Goal: Contribute content: Contribute content

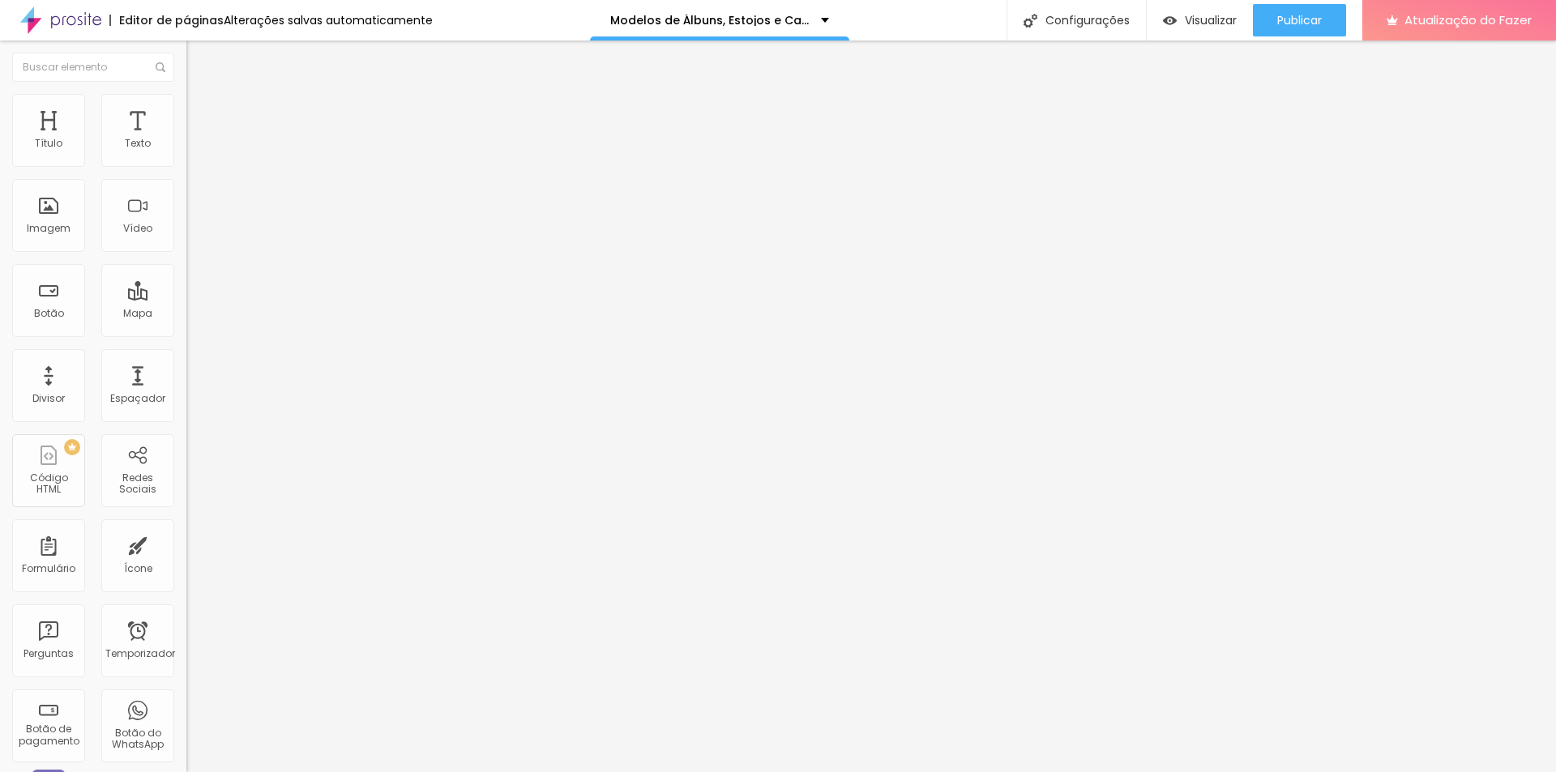
click at [201, 112] on font "Estilo" at bounding box center [213, 105] width 25 height 14
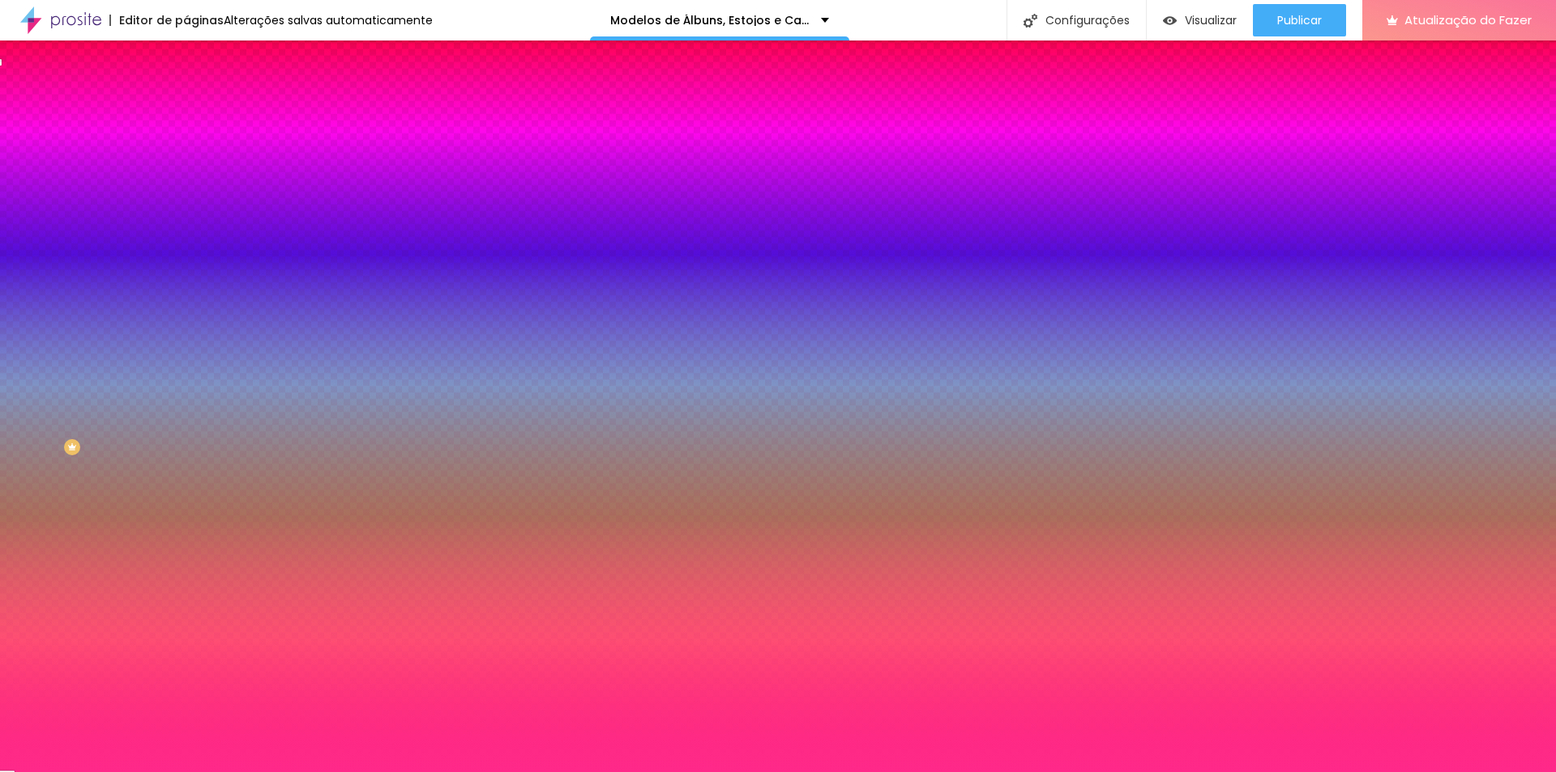
click at [201, 114] on font "Avançado" at bounding box center [227, 121] width 53 height 14
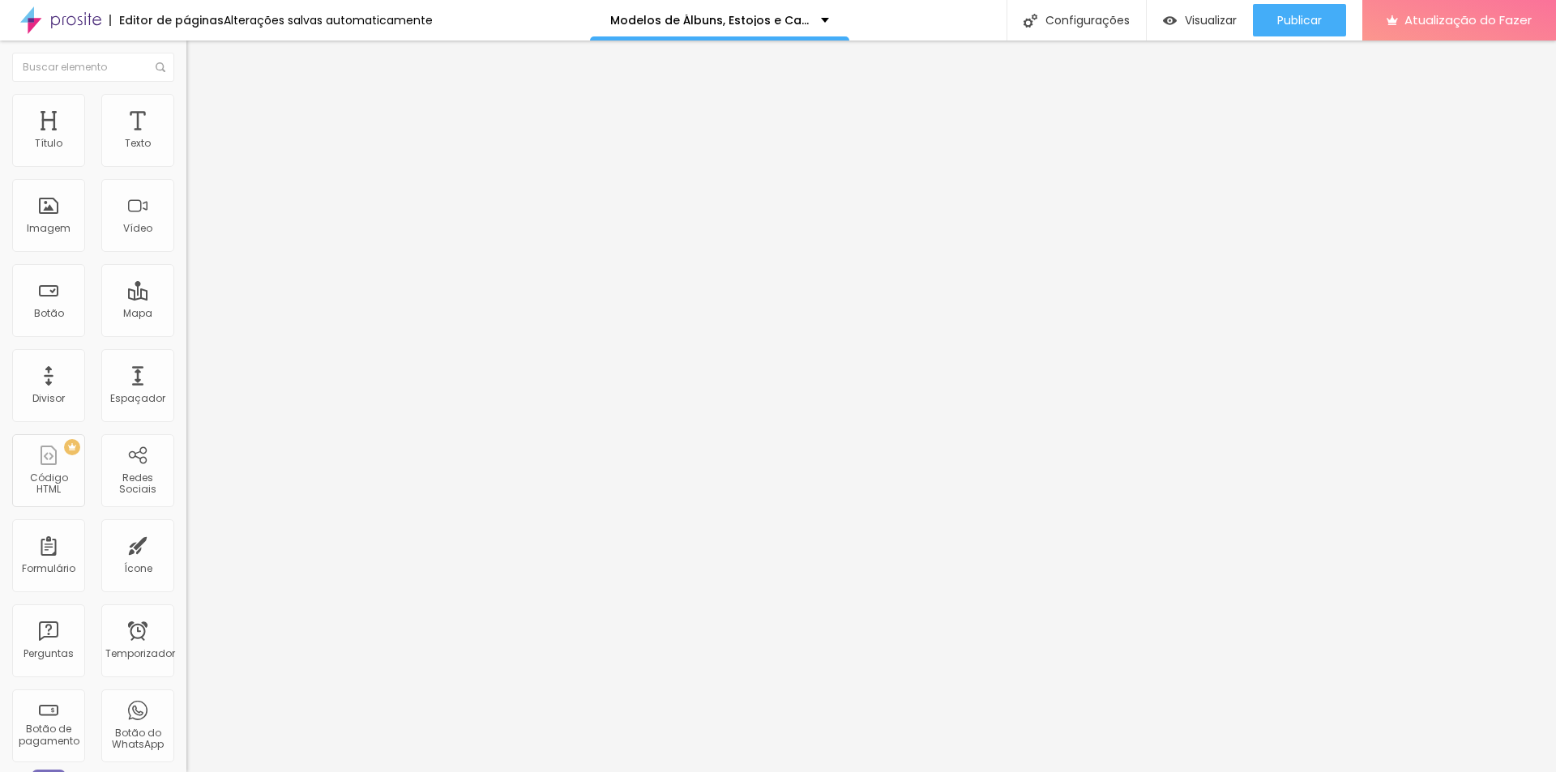
click at [186, 92] on img at bounding box center [193, 85] width 15 height 15
click at [201, 112] on font "Estilo" at bounding box center [213, 105] width 25 height 14
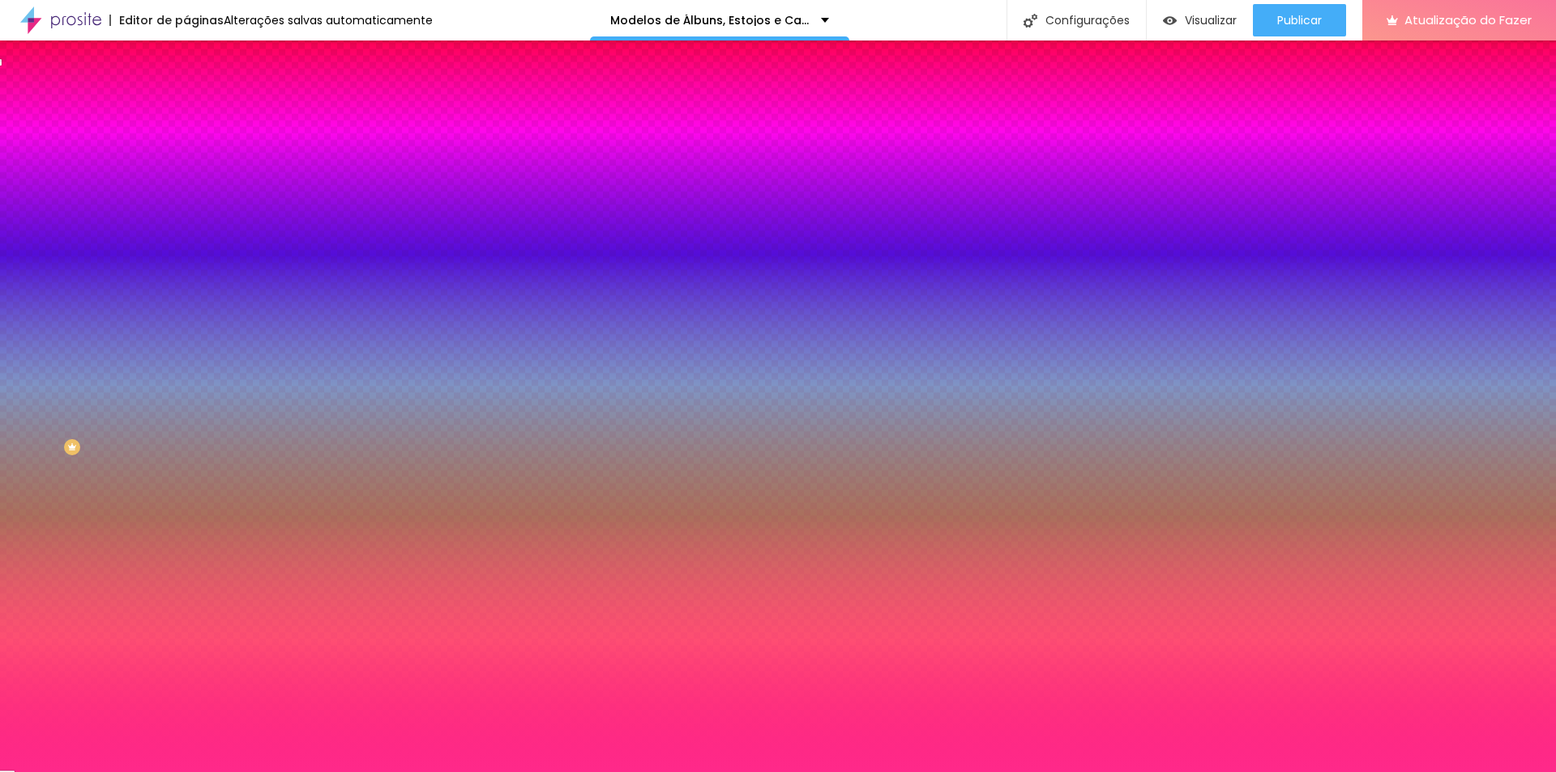
click at [201, 117] on font "Avançado" at bounding box center [227, 121] width 53 height 14
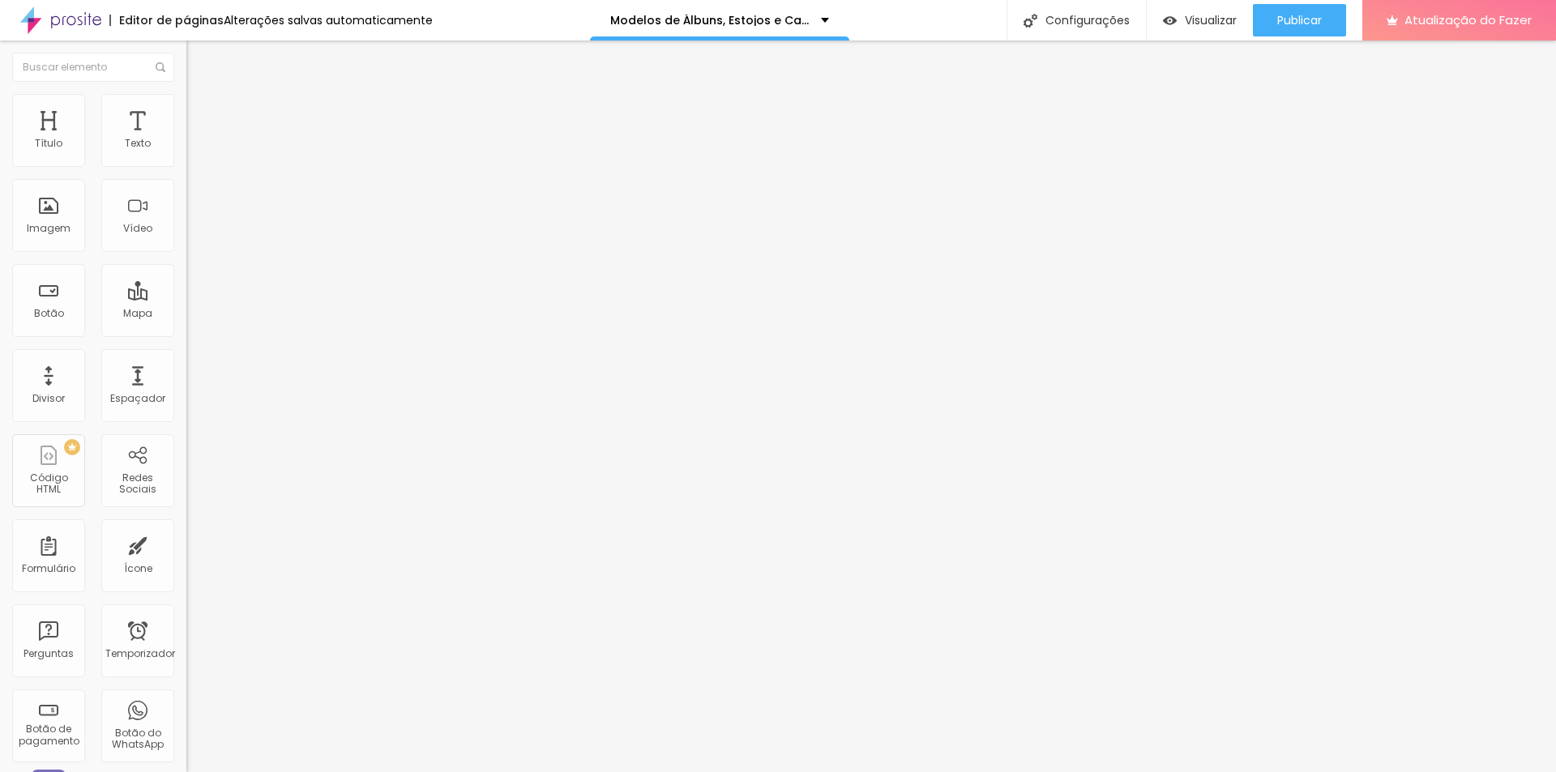
click at [186, 94] on li "Conteúdo" at bounding box center [279, 86] width 186 height 16
click at [186, 138] on div "Adicionar imagem" at bounding box center [279, 131] width 186 height 11
click at [196, 139] on font "Adicionar imagem" at bounding box center [243, 133] width 95 height 14
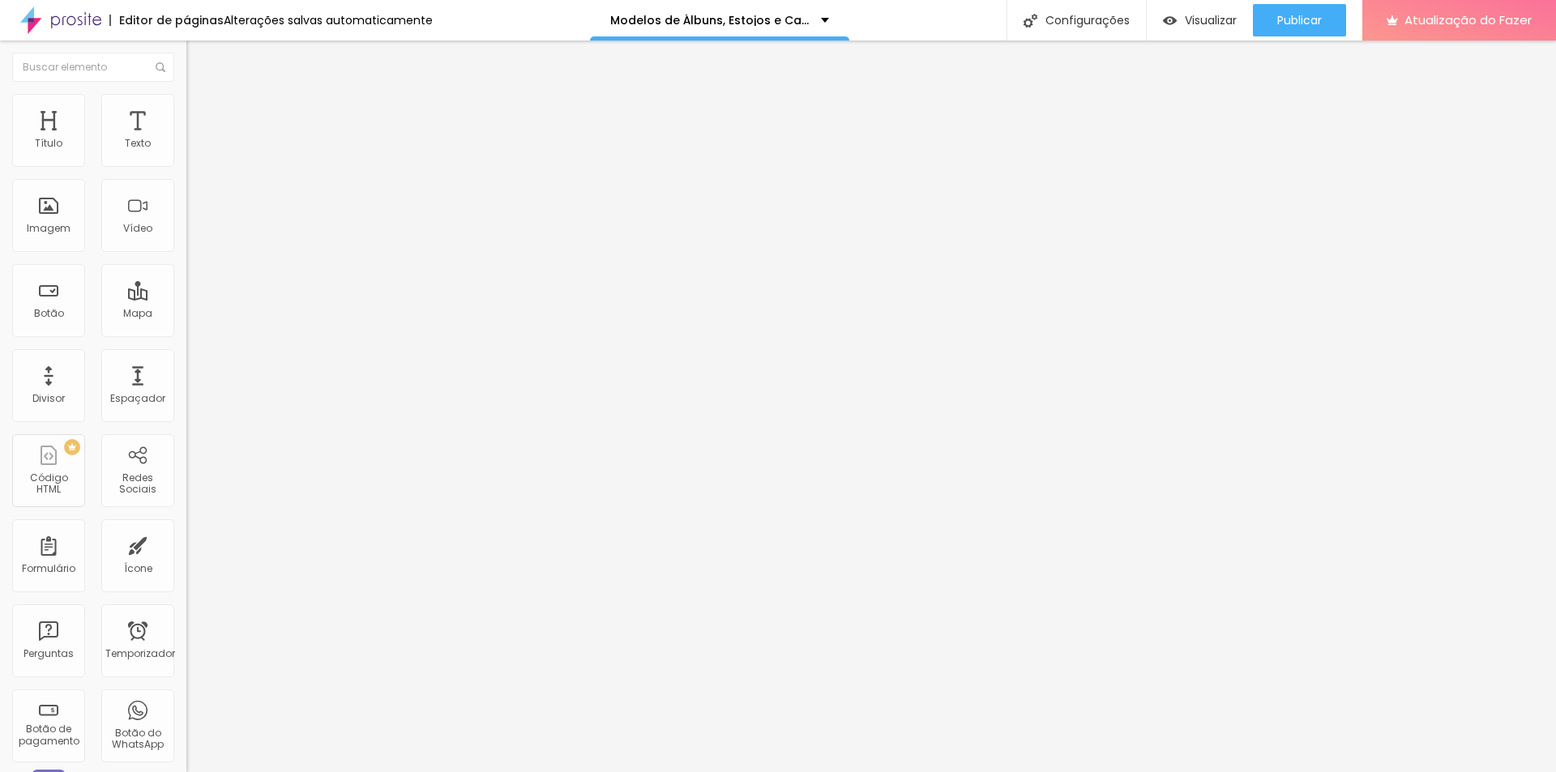
click at [186, 101] on img at bounding box center [193, 101] width 15 height 15
click at [201, 117] on font "Avançado" at bounding box center [227, 121] width 53 height 14
type input "5"
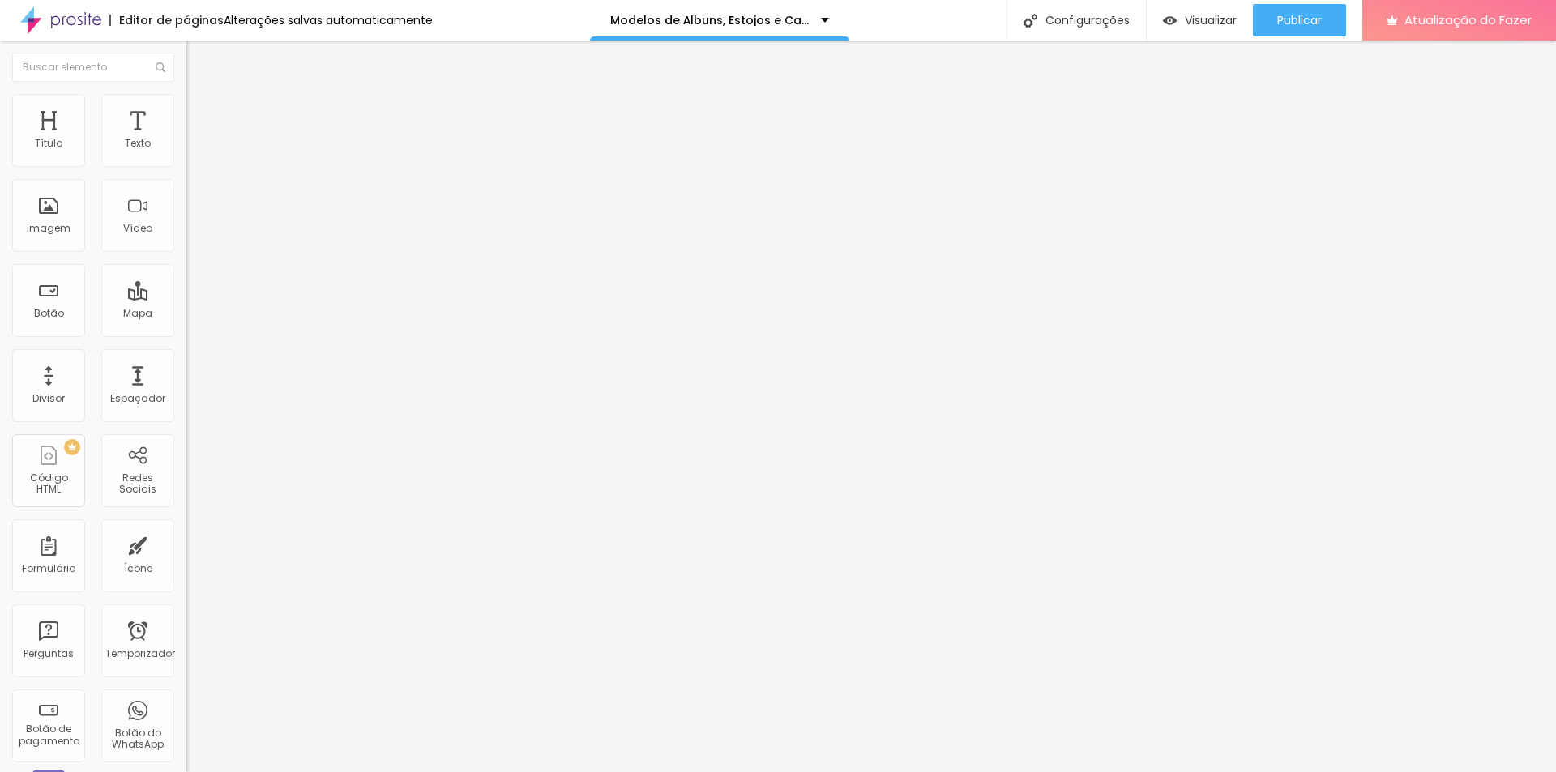
type input "0"
drag, startPoint x: 44, startPoint y: 160, endPoint x: -28, endPoint y: 160, distance: 71.3
type input "0"
click at [186, 314] on input "range" at bounding box center [238, 320] width 105 height 13
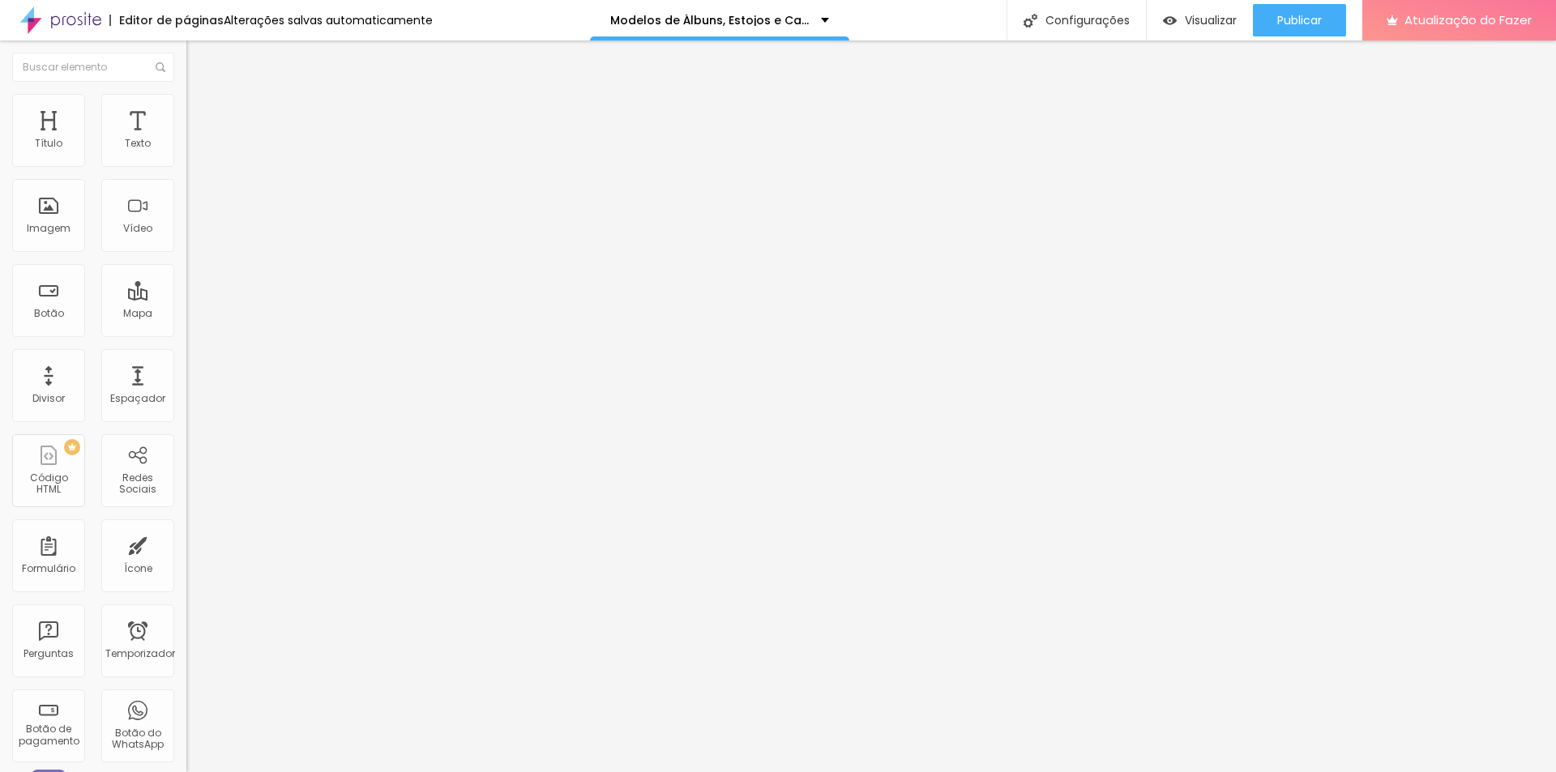
type input "8"
type input "4"
type input "0"
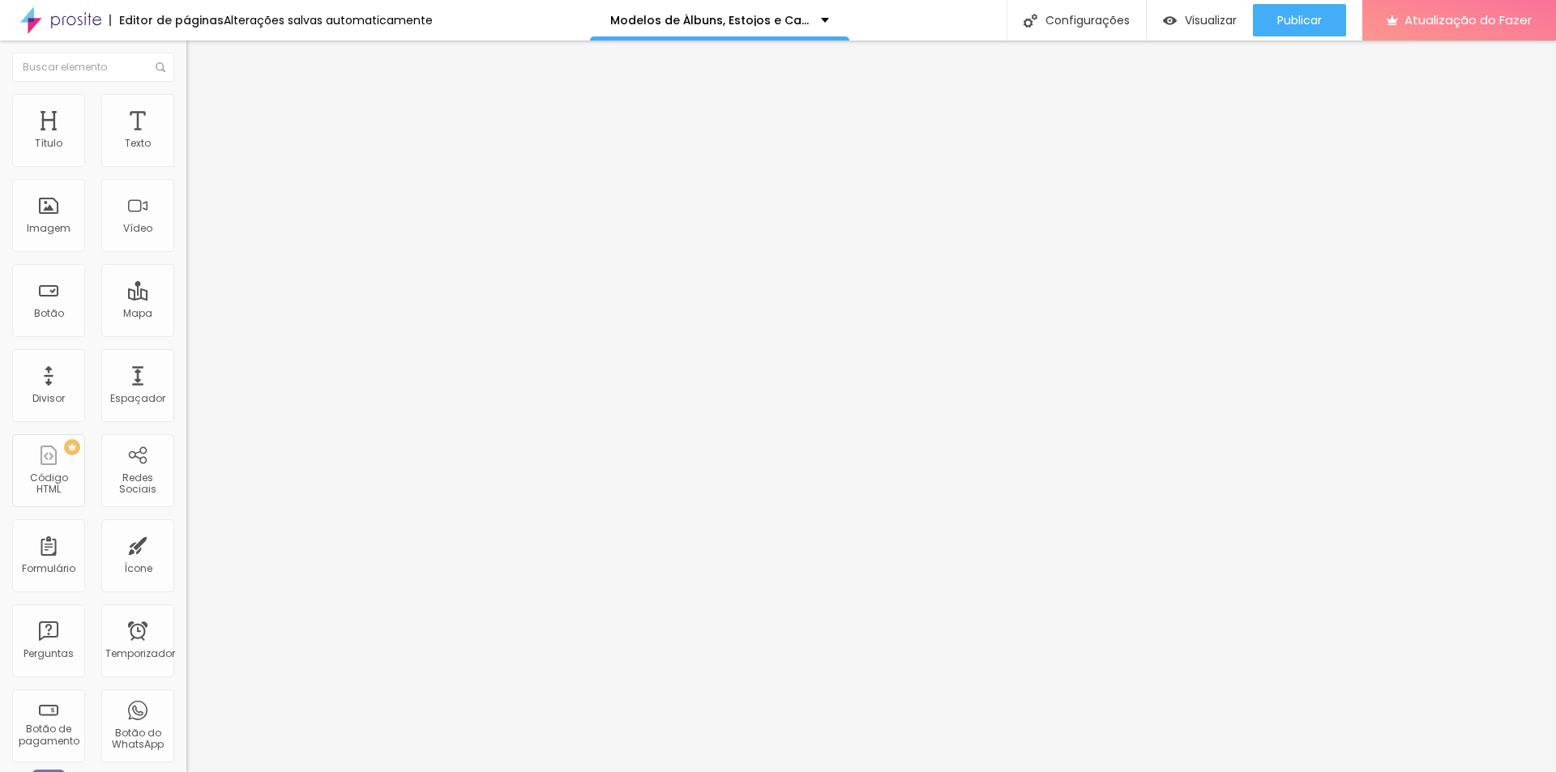
type input "0"
drag, startPoint x: 22, startPoint y: 190, endPoint x: 1, endPoint y: 190, distance: 21.1
type input "0"
click at [186, 544] on input "range" at bounding box center [238, 550] width 105 height 13
click at [186, 92] on img at bounding box center [193, 85] width 15 height 15
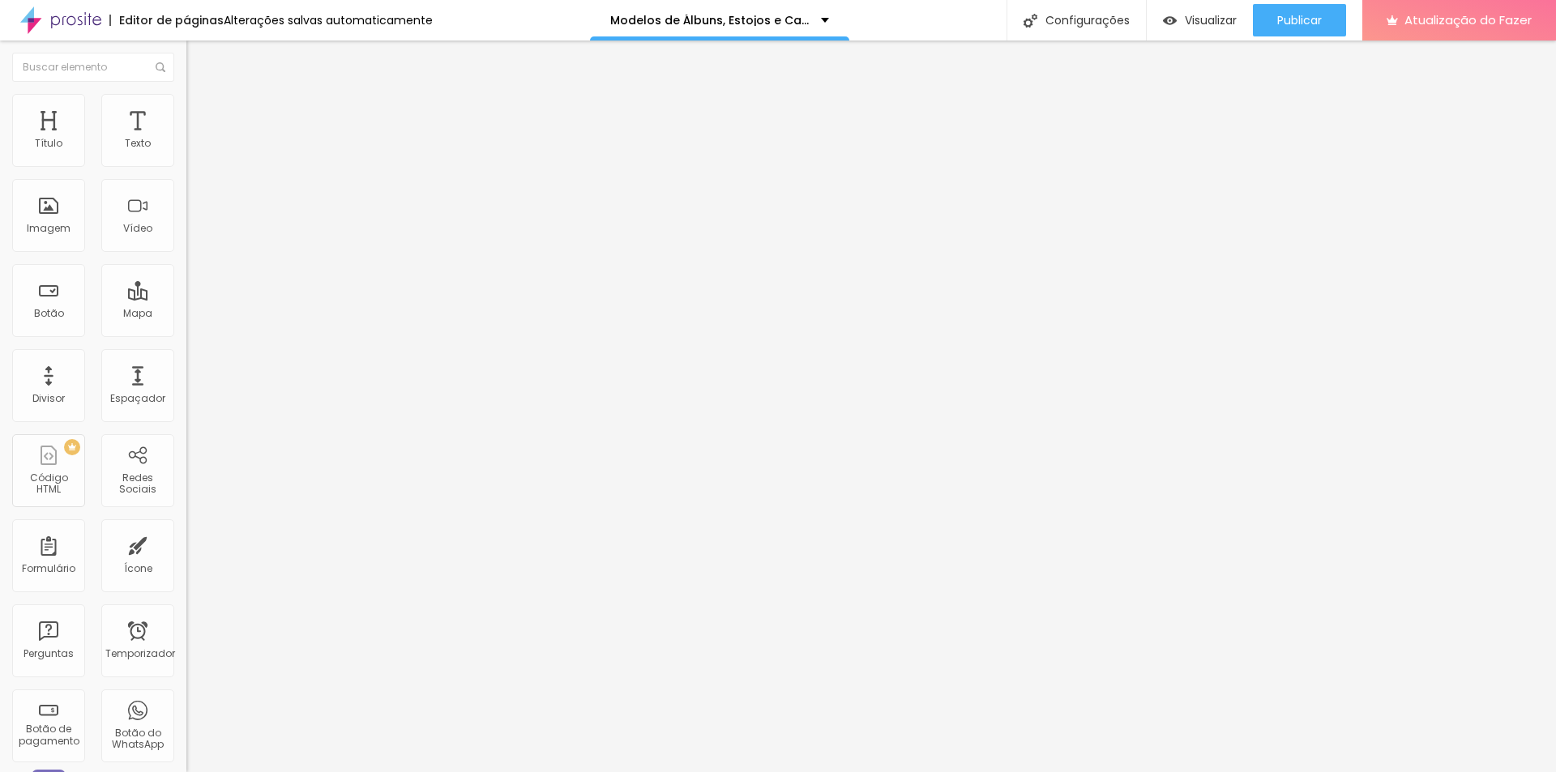
click at [193, 218] on icon "button" at bounding box center [198, 212] width 11 height 11
click at [186, 240] on button "button" at bounding box center [197, 231] width 23 height 17
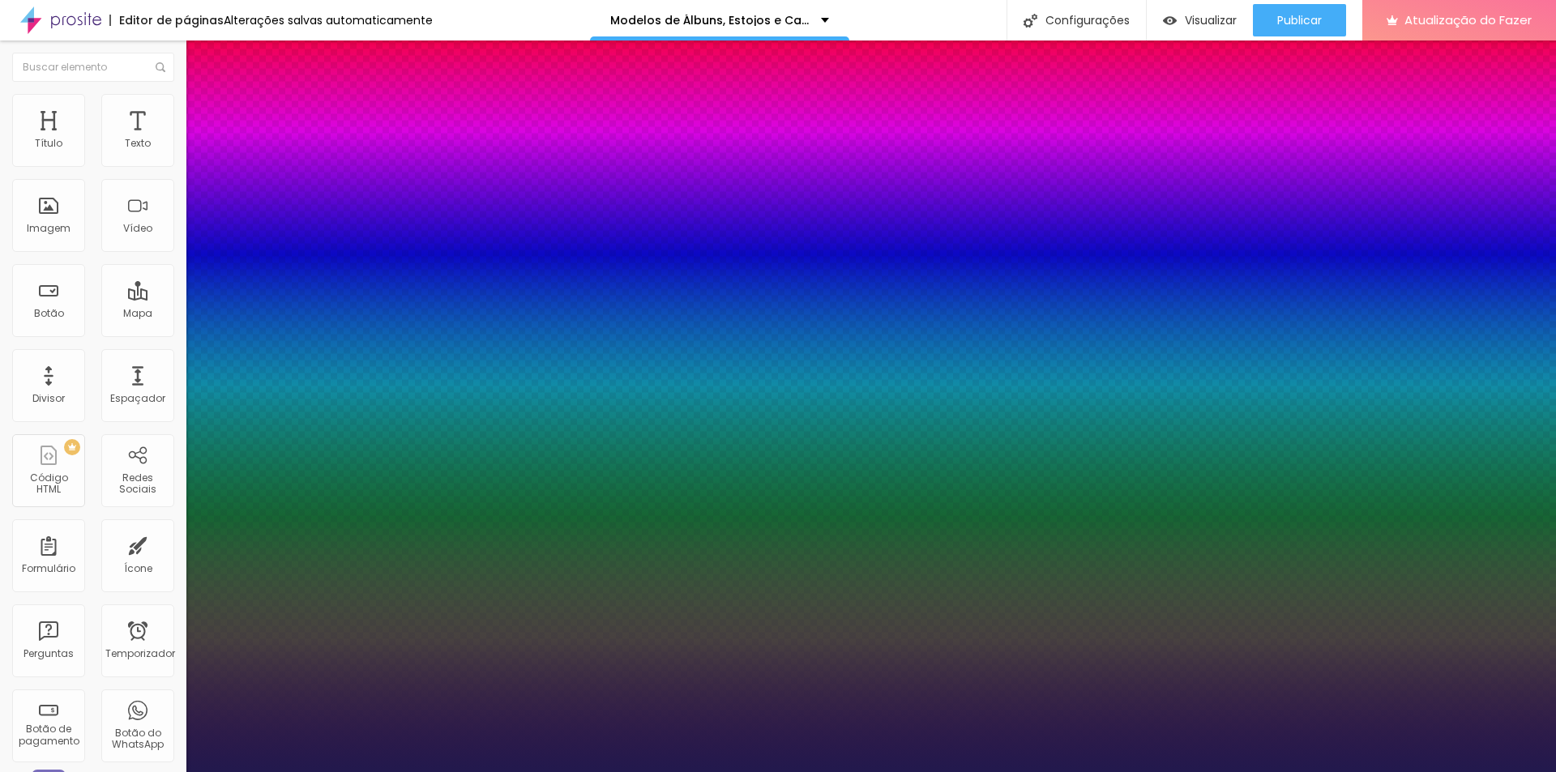
type input "1"
type input "23"
type input "1"
type input "27"
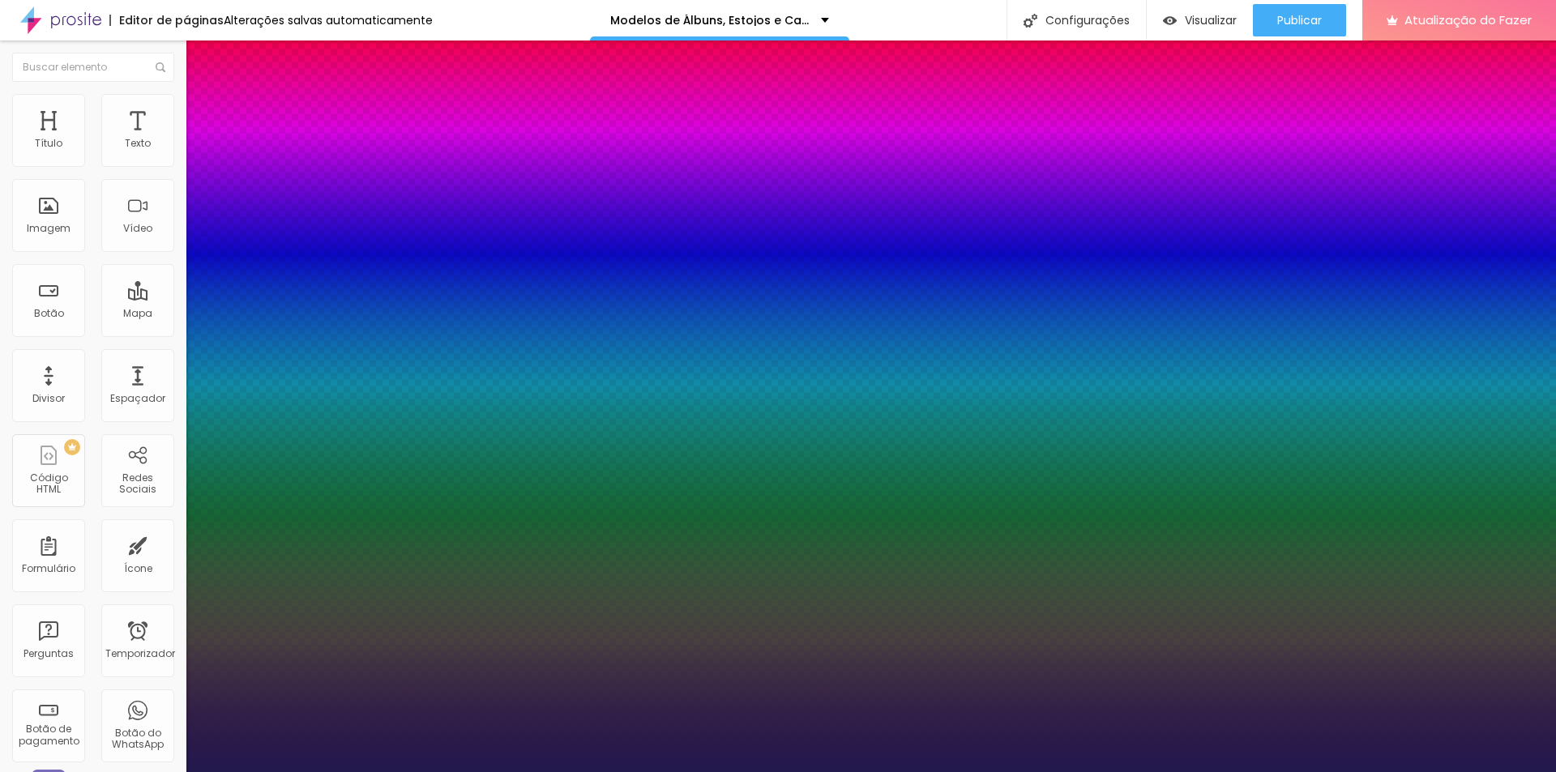
type input "27"
type input "1"
type input "28"
type input "1"
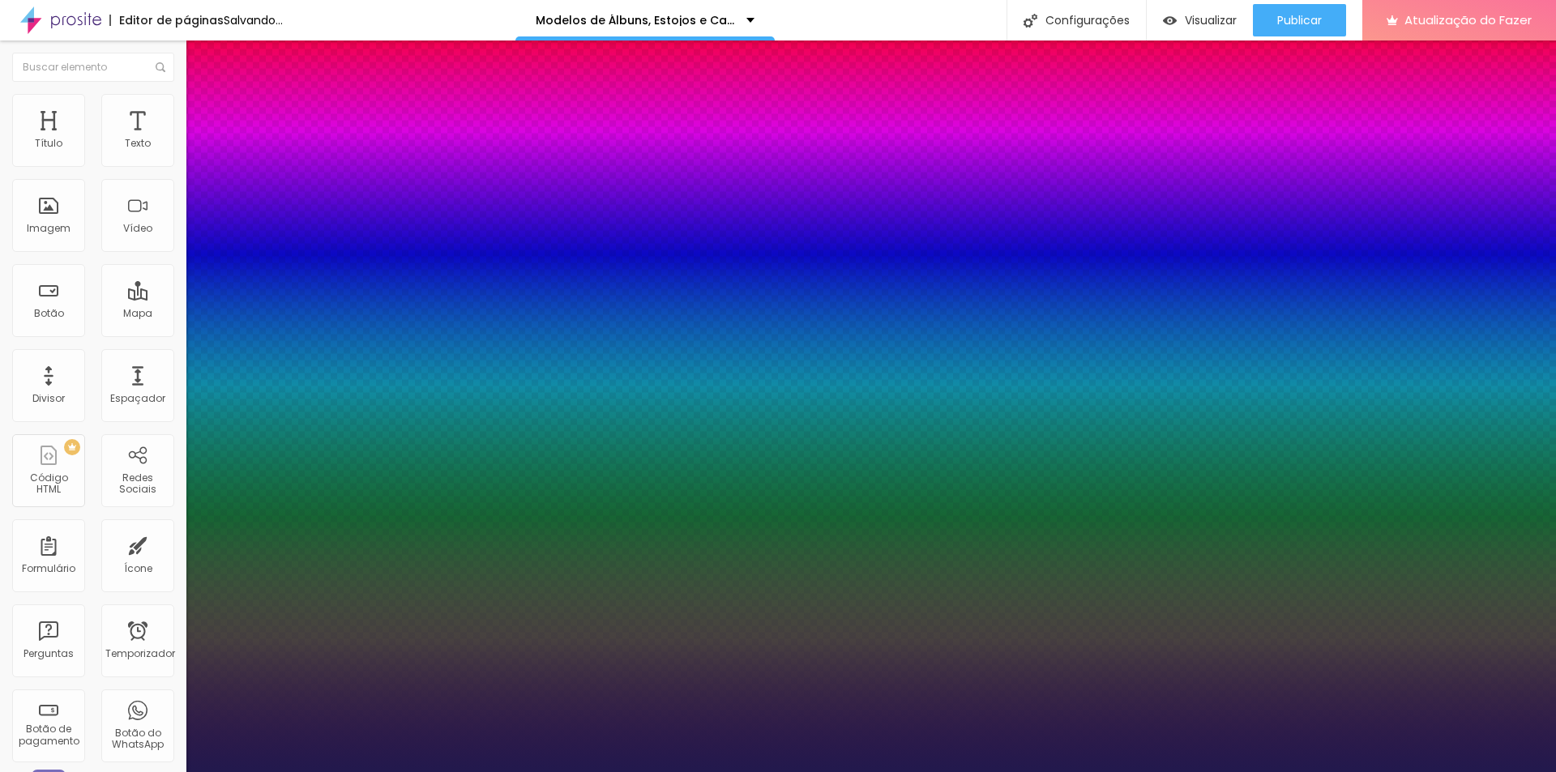
type input "41"
type input "1"
type input "44"
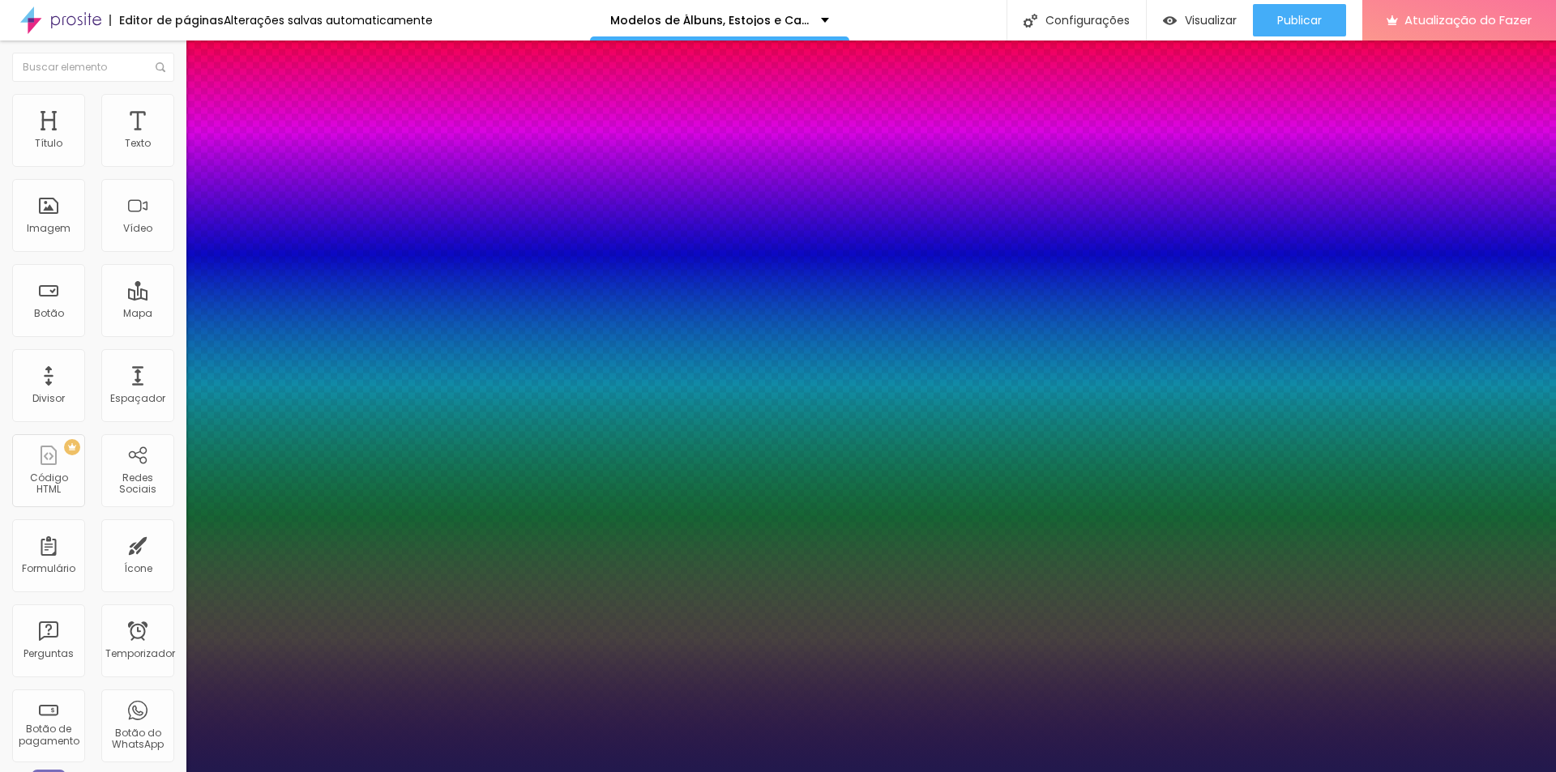
type input "1"
type input "45"
type input "1"
type input "44"
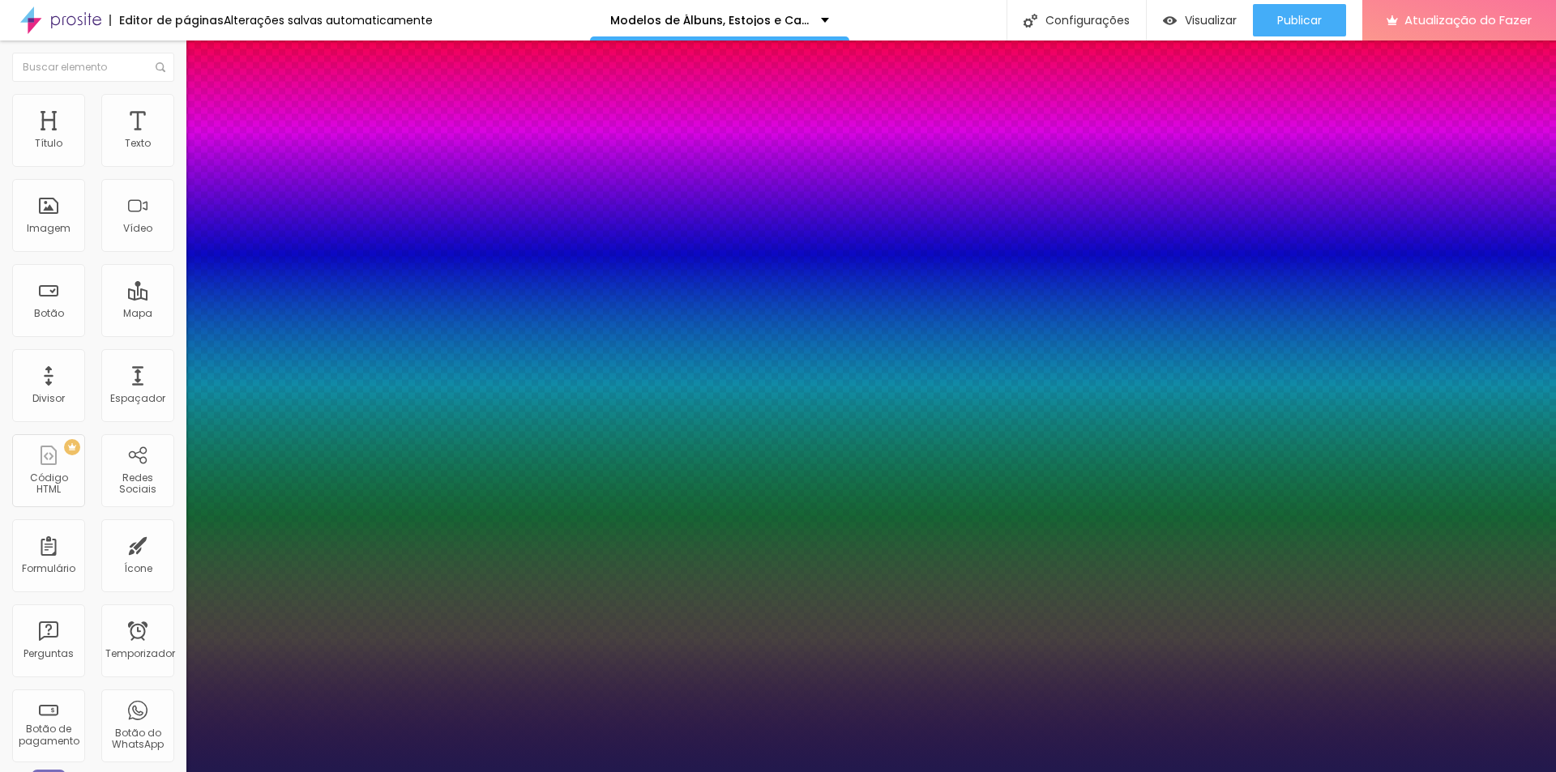
type input "44"
type input "1"
type input "40"
type input "1"
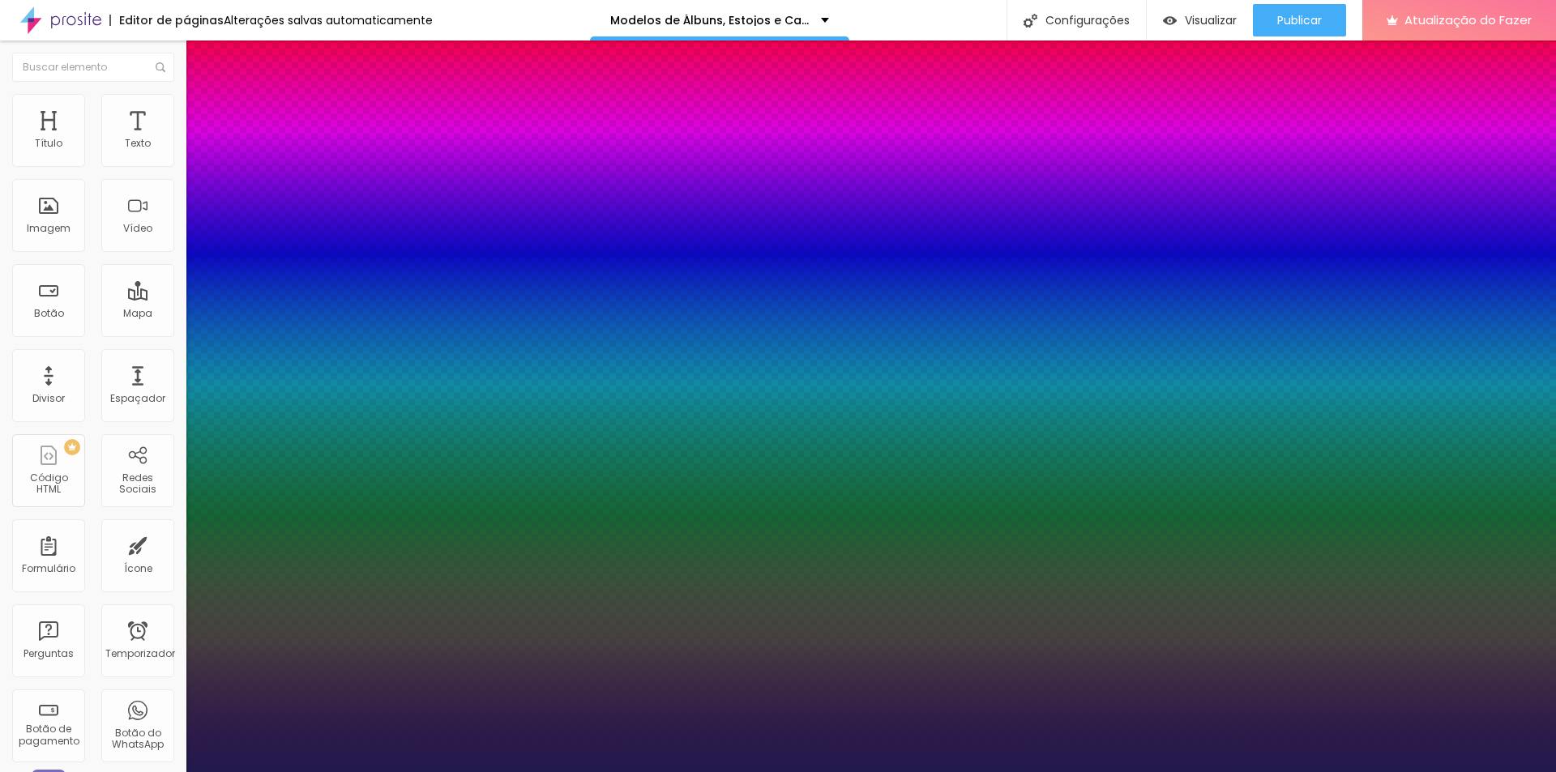
type input "39"
type input "1"
drag, startPoint x: 220, startPoint y: 455, endPoint x: 322, endPoint y: 460, distance: 102.2
type input "38"
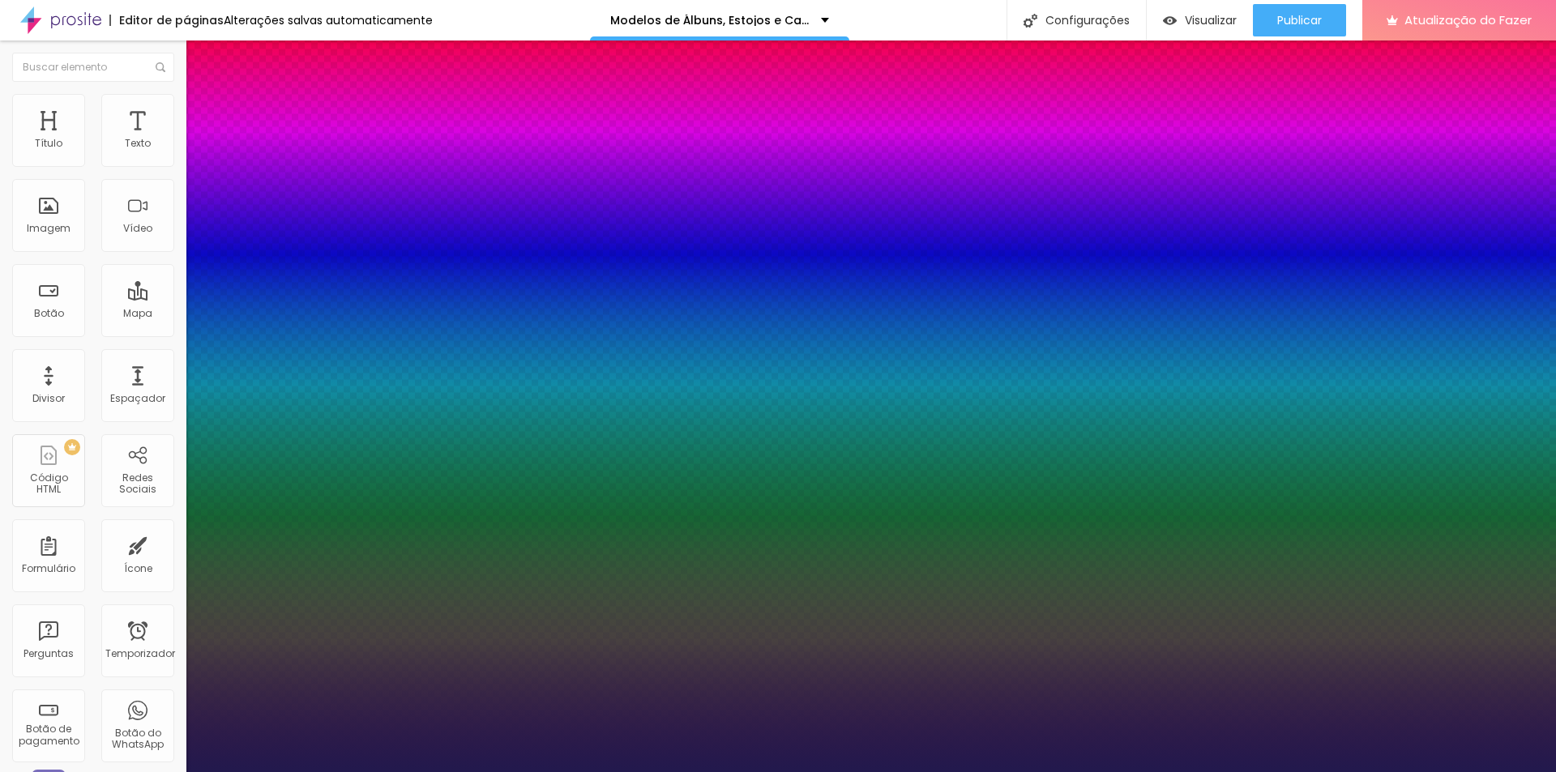
type input "38"
type input "1"
click at [913, 772] on div at bounding box center [778, 772] width 1556 height 0
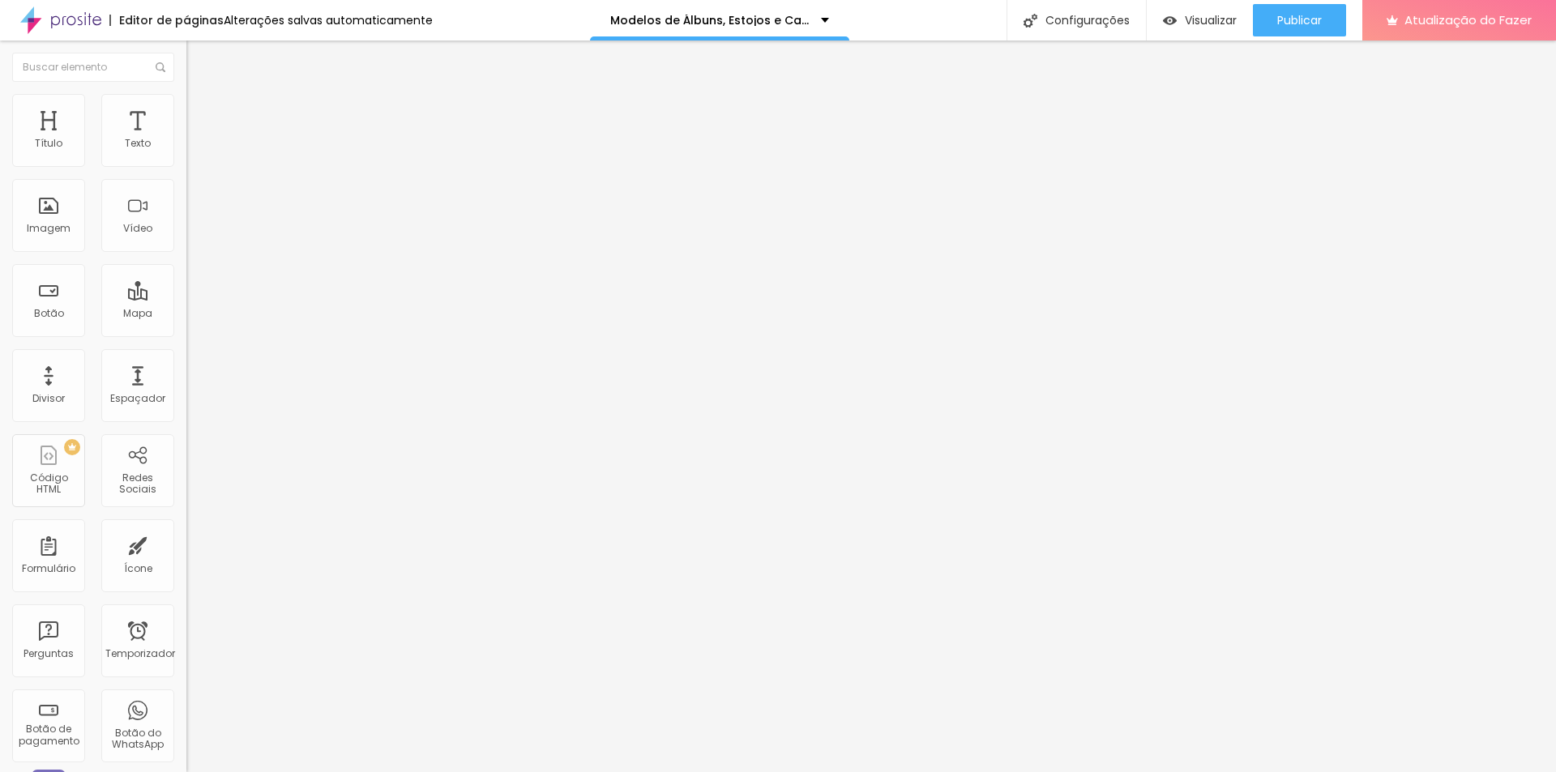
click at [186, 223] on button "Voltar ao padrão" at bounding box center [241, 213] width 110 height 19
click at [186, 240] on button "button" at bounding box center [197, 231] width 23 height 17
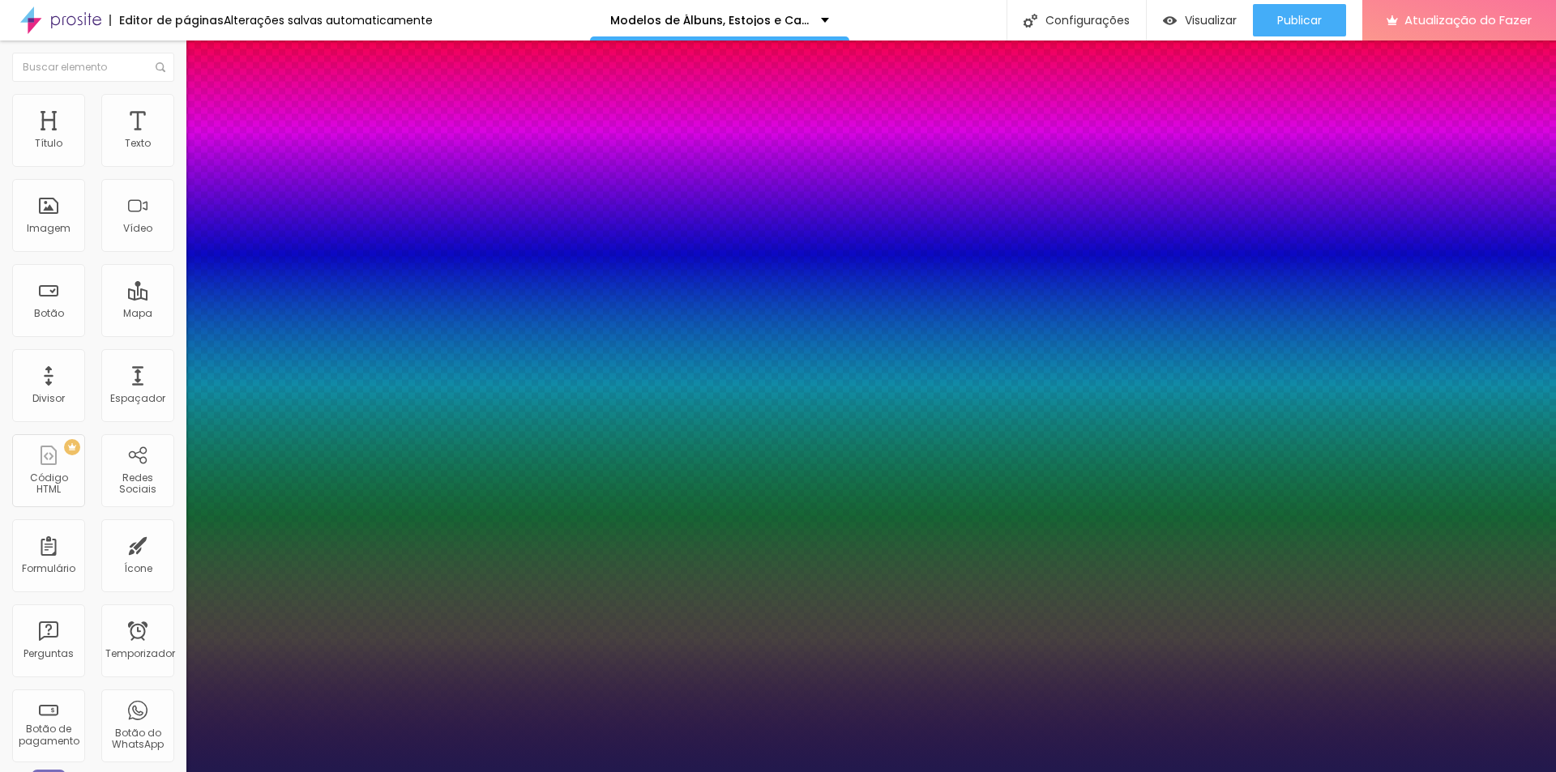
type input "1"
type input "27"
type input "1"
type input "28"
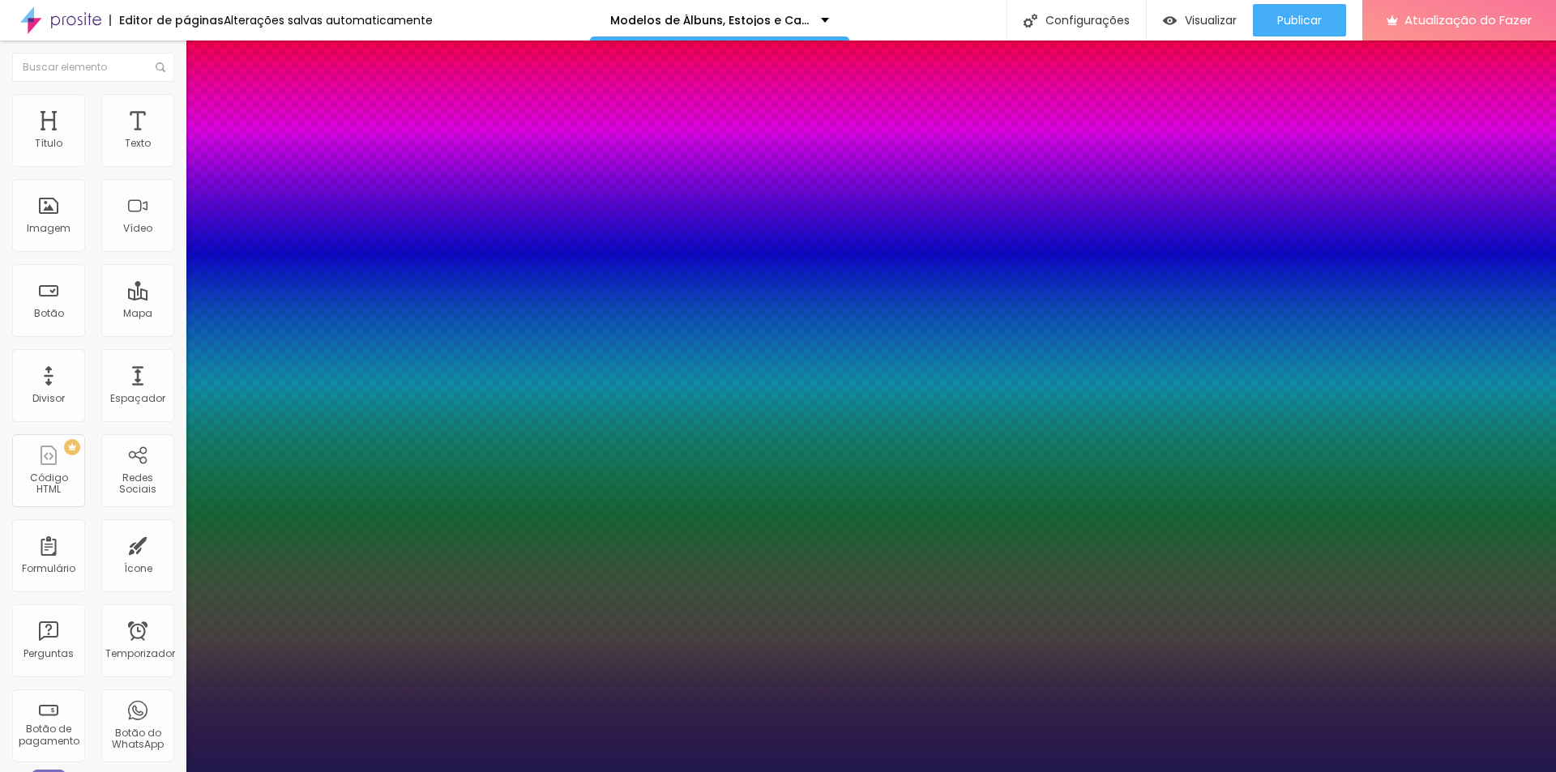
type input "28"
type input "1"
type input "29"
type input "1"
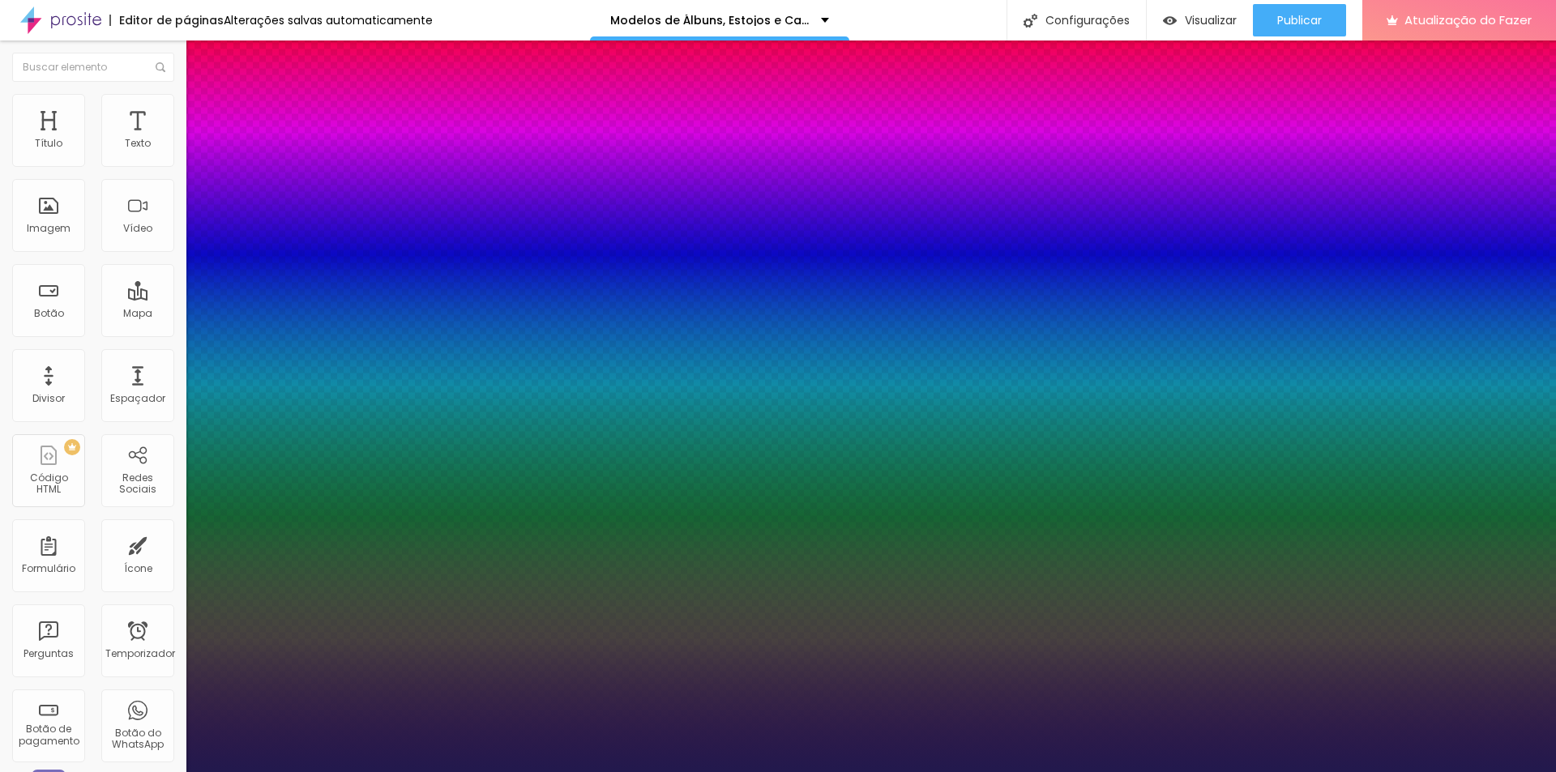
type input "32"
type input "1"
type input "33"
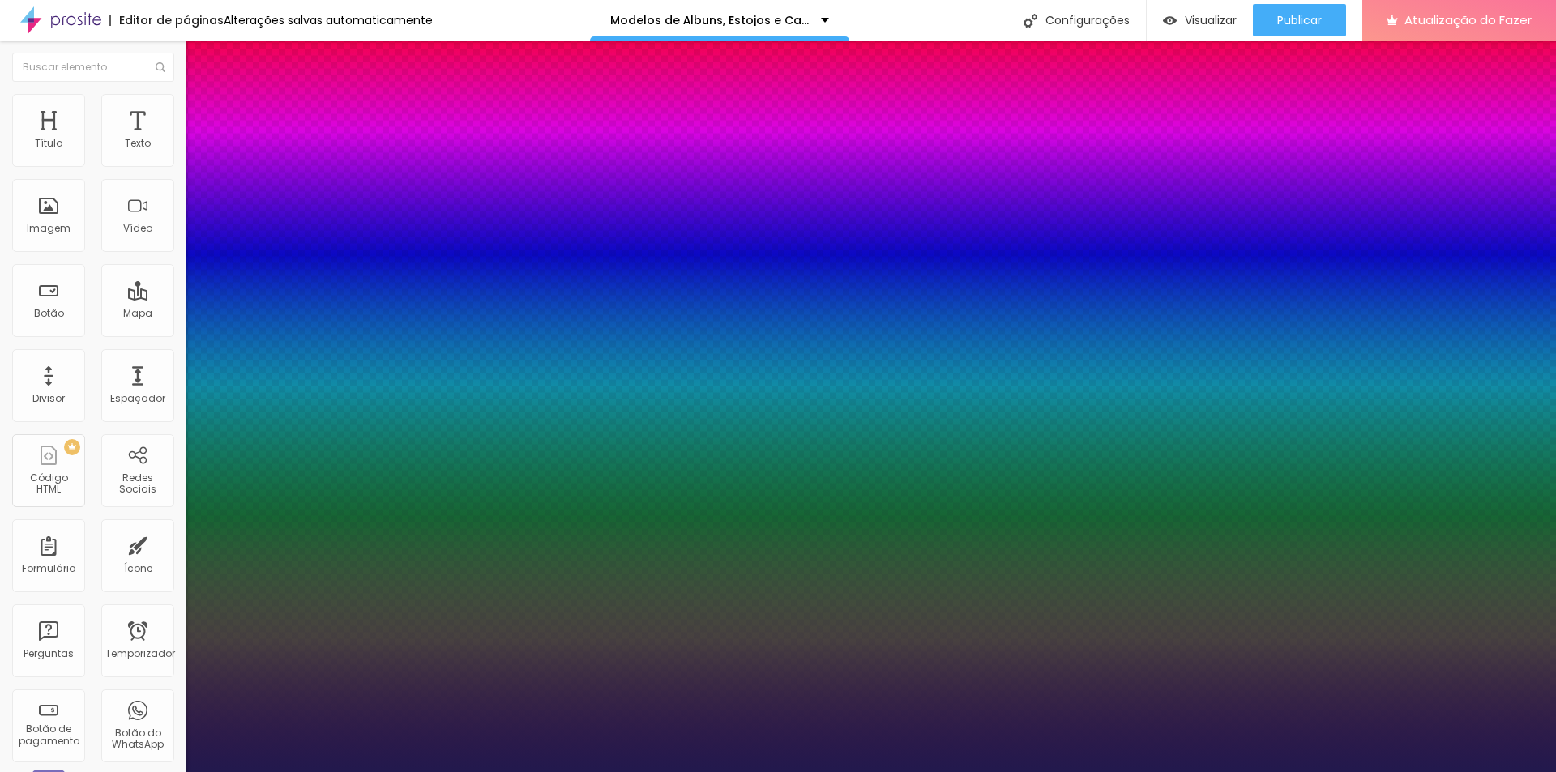
type input "1"
type input "35"
type input "1"
type input "37"
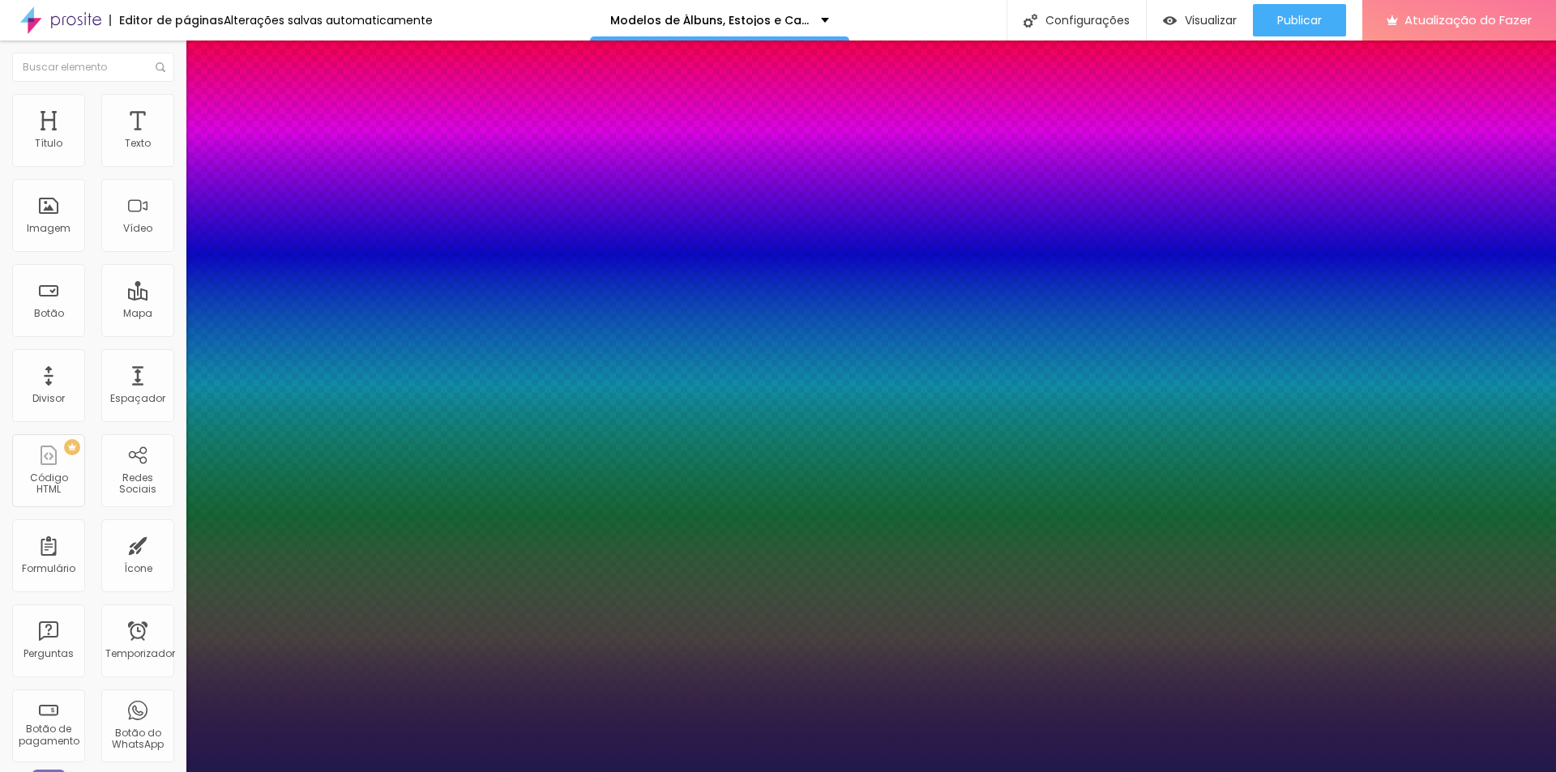
type input "37"
type input "1"
type input "38"
type input "1"
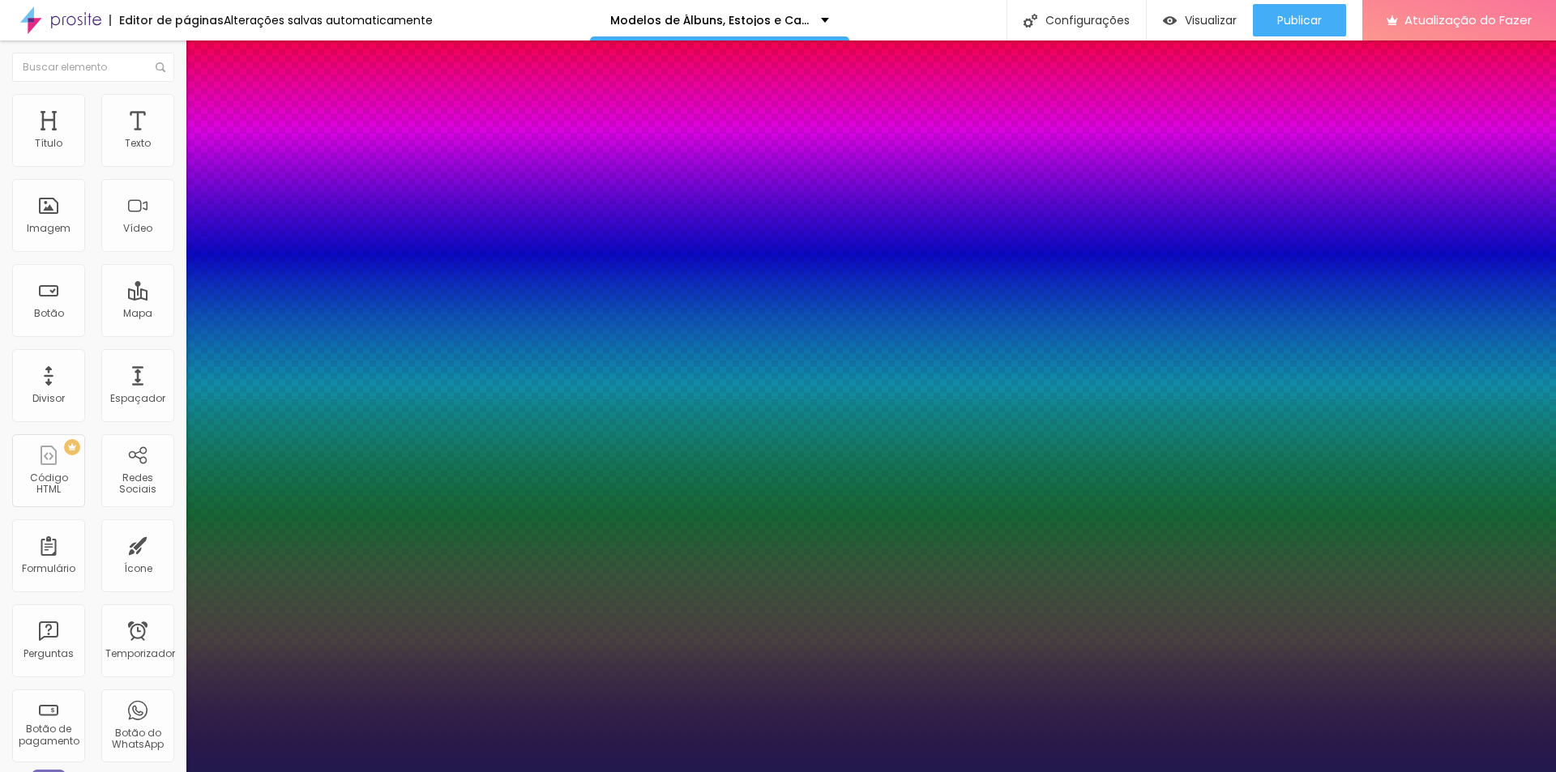
type input "39"
type input "1"
type input "40"
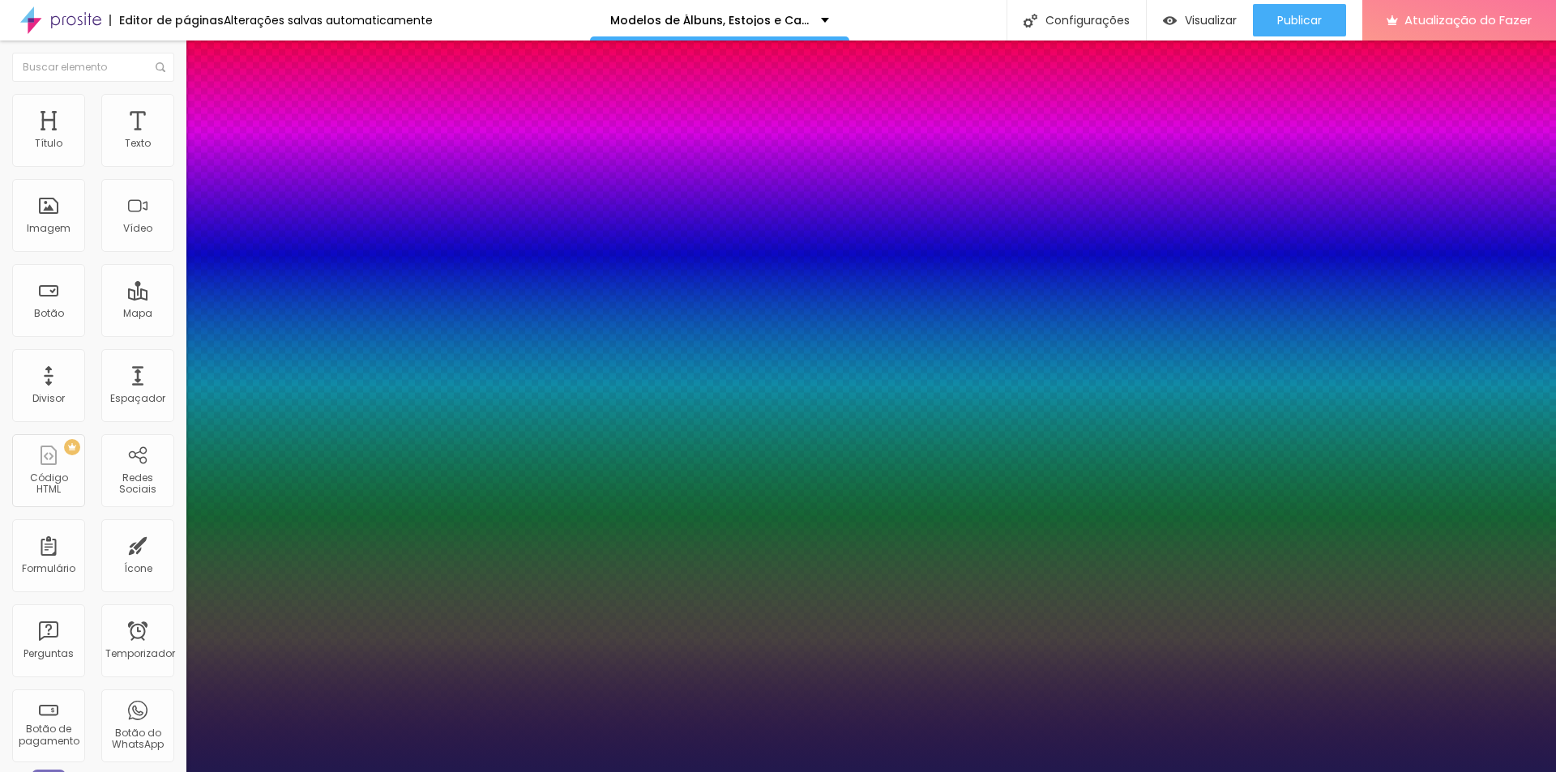
type input "1"
drag, startPoint x: 233, startPoint y: 458, endPoint x: 250, endPoint y: 459, distance: 17.0
type input "40"
click at [1406, 772] on div at bounding box center [778, 772] width 1556 height 0
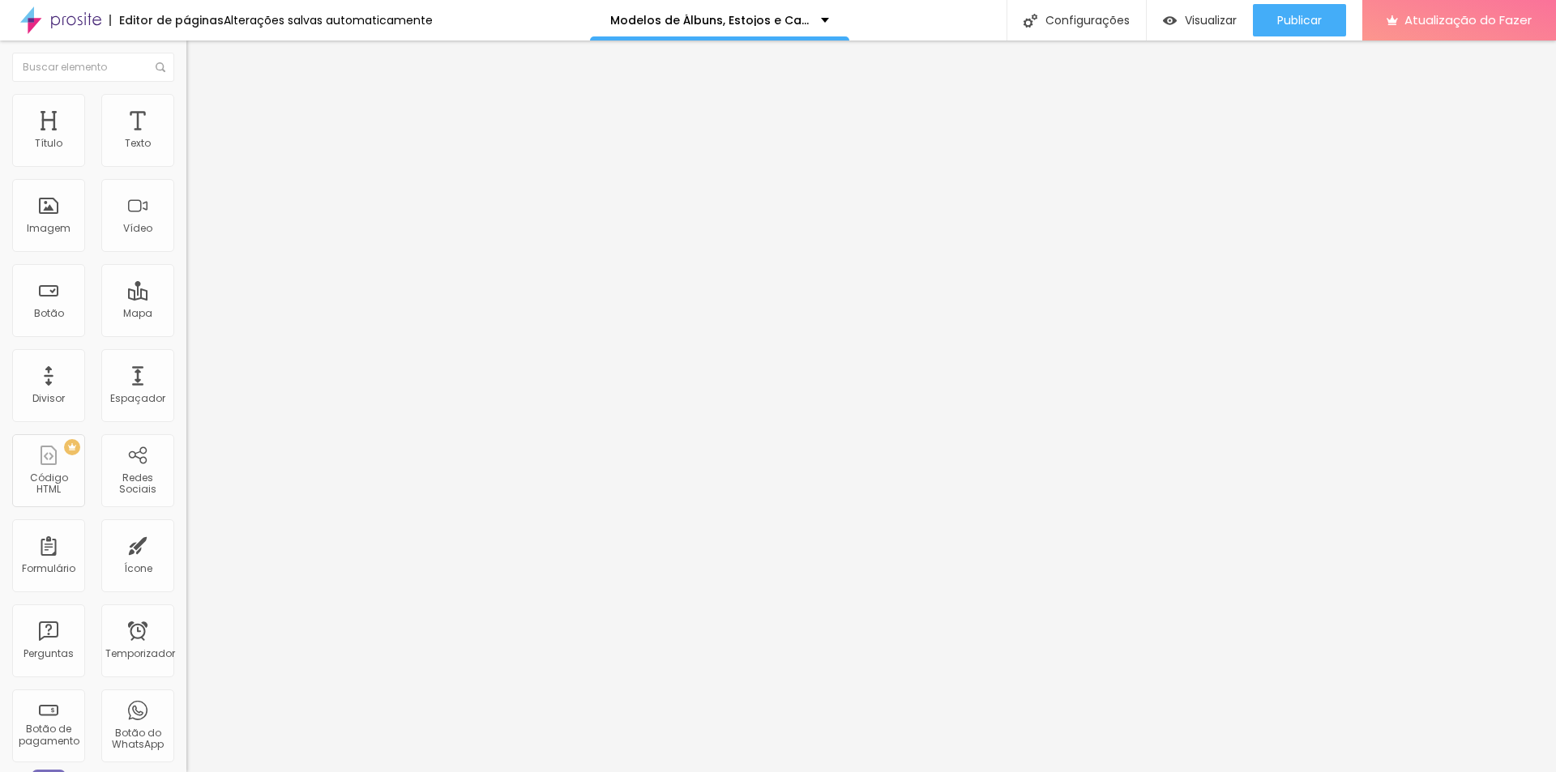
click at [186, 110] on li "Avançado" at bounding box center [279, 118] width 186 height 16
type input "15"
type input "10"
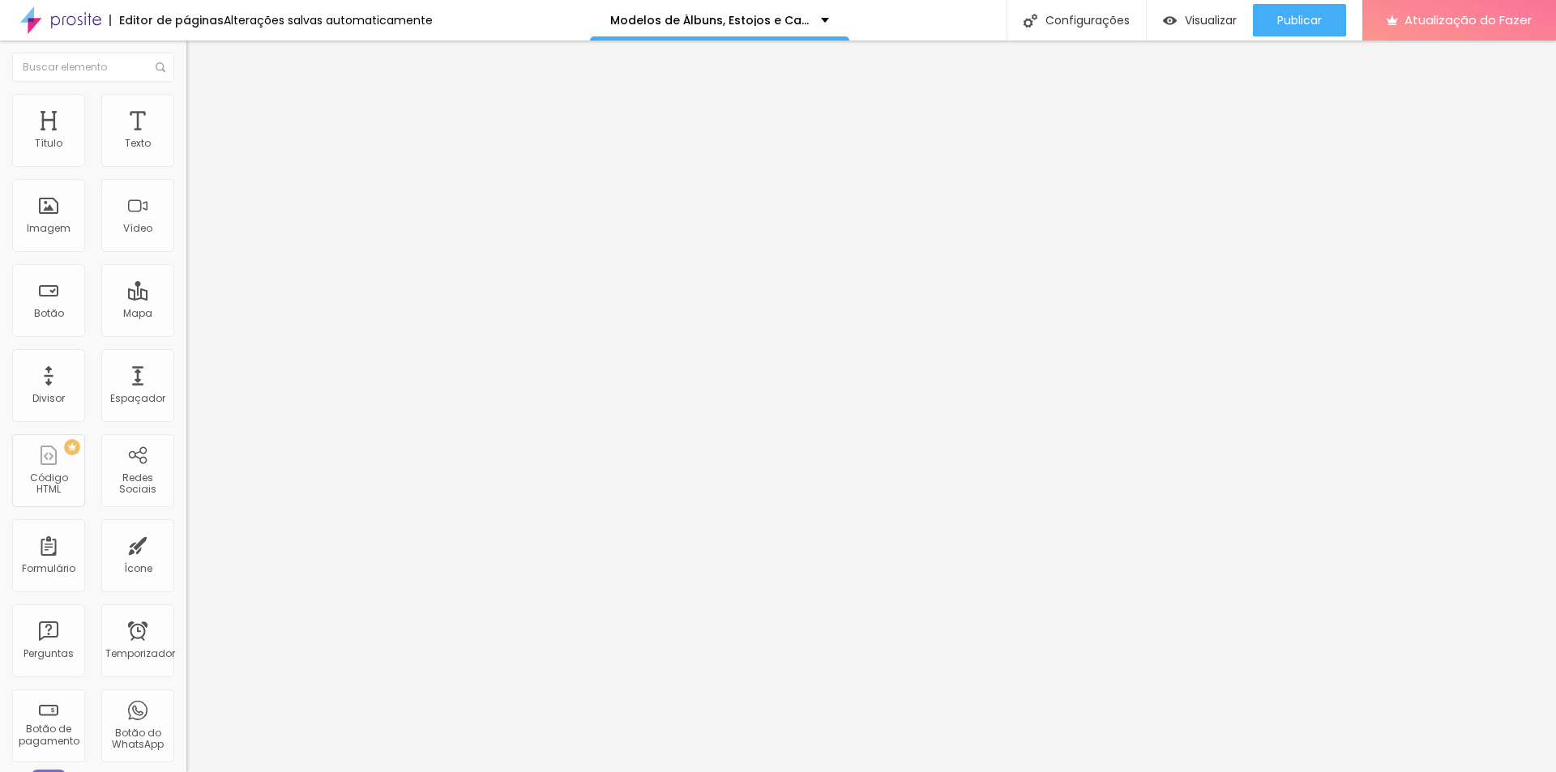
type input "5"
type input "0"
drag, startPoint x: 63, startPoint y: 160, endPoint x: 29, endPoint y: 156, distance: 34.4
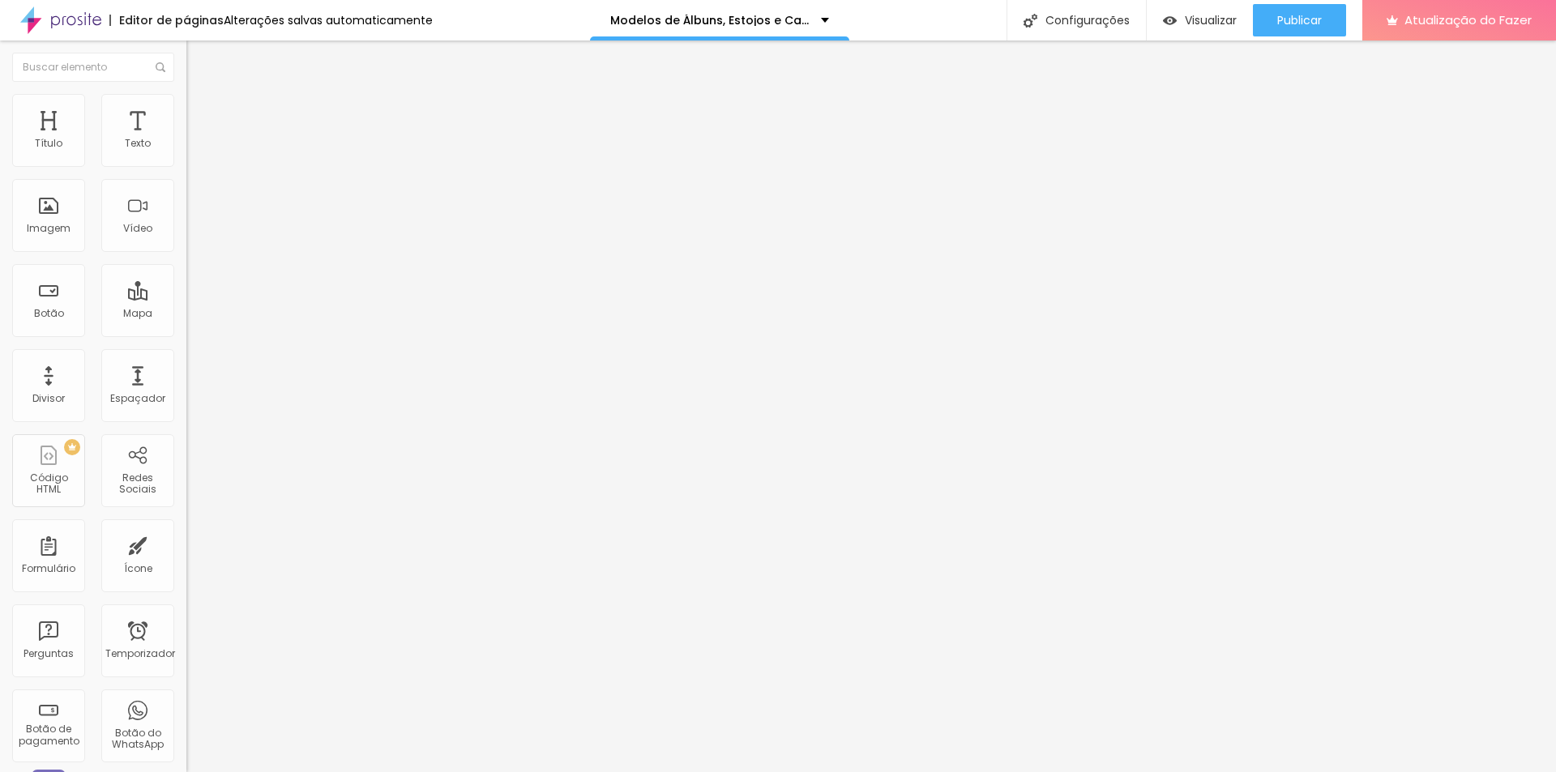
type input "0"
click at [186, 314] on input "range" at bounding box center [238, 320] width 105 height 13
click at [186, 96] on img at bounding box center [193, 101] width 15 height 15
click at [186, 94] on img at bounding box center [193, 101] width 15 height 15
type input "6"
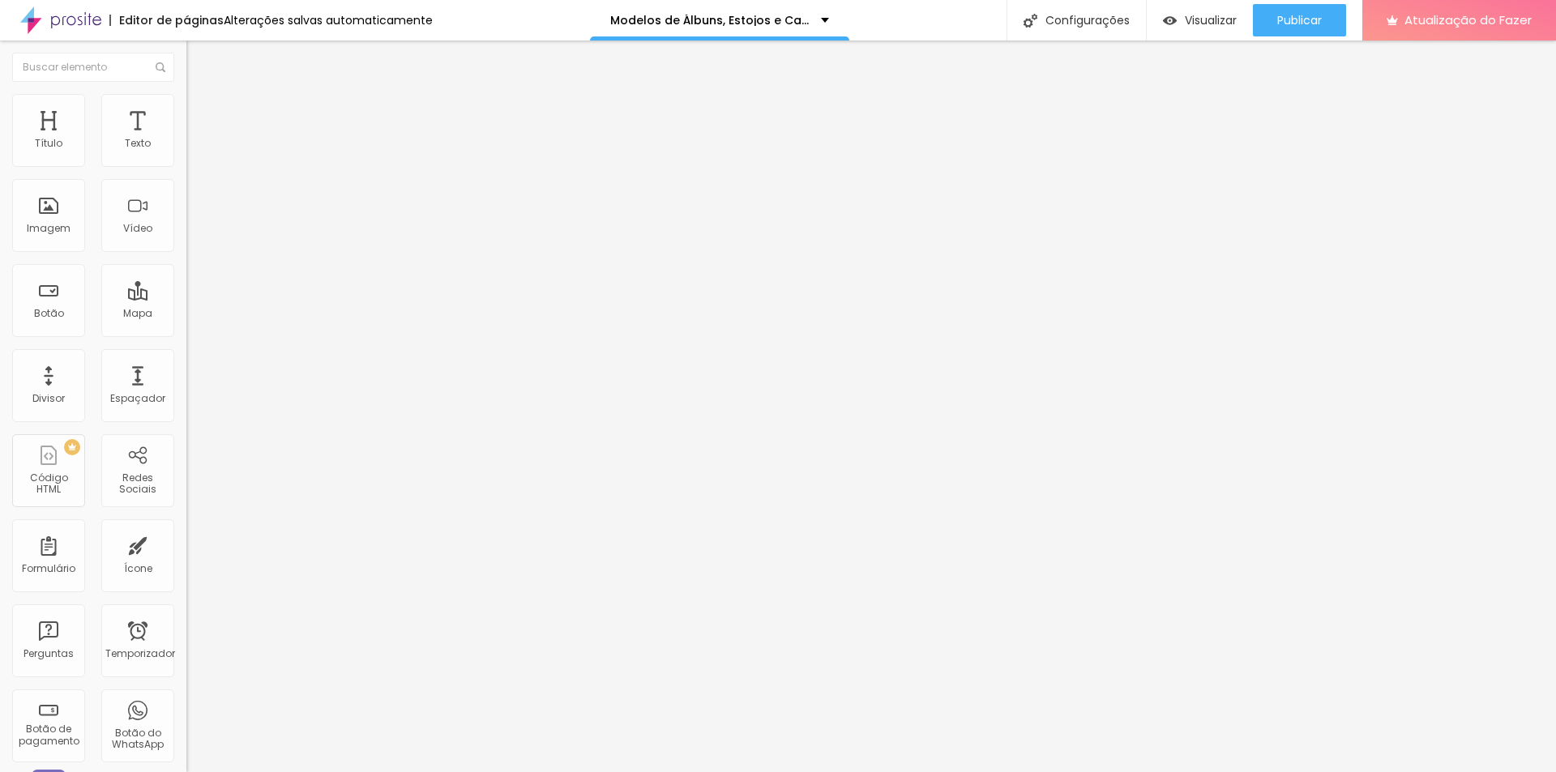
type input "6"
type input "0"
drag, startPoint x: 28, startPoint y: 158, endPoint x: -6, endPoint y: 154, distance: 34.3
type input "0"
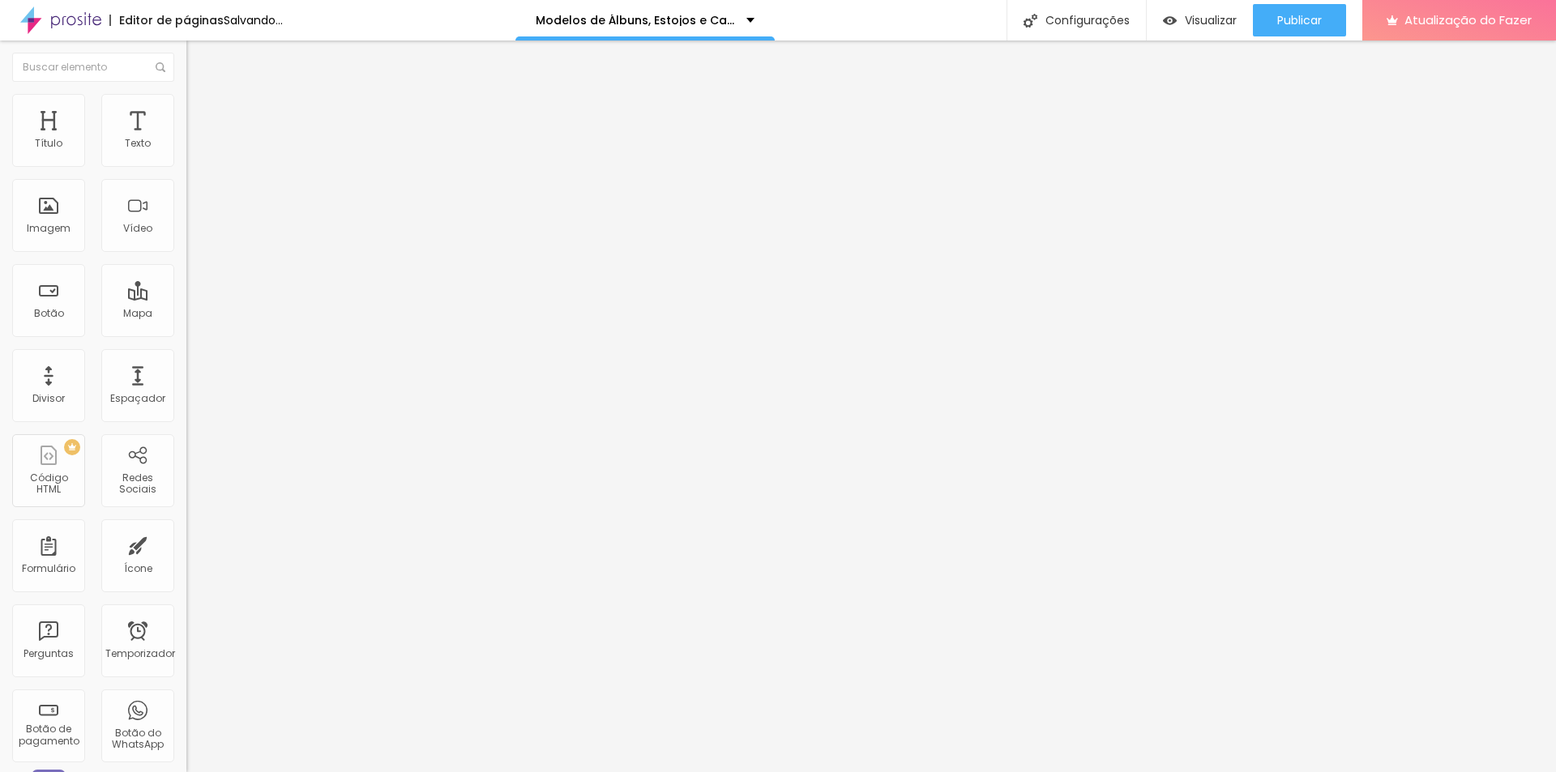
click at [186, 298] on input "range" at bounding box center [238, 304] width 105 height 13
type input "5"
type input "0"
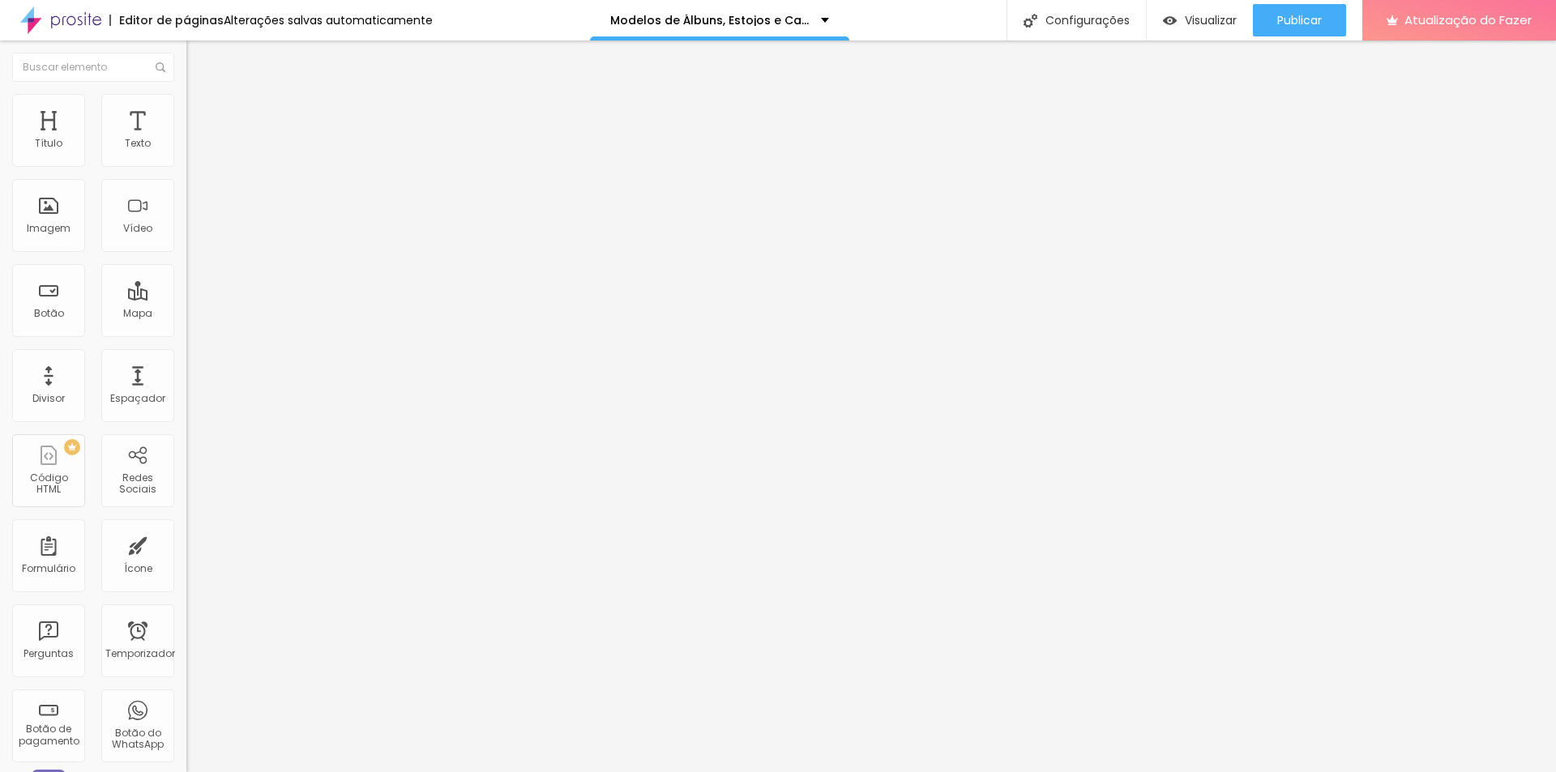
drag, startPoint x: 44, startPoint y: 190, endPoint x: -27, endPoint y: 190, distance: 70.5
type input "0"
click at [186, 528] on input "range" at bounding box center [238, 534] width 105 height 13
click at [201, 114] on font "Avançado" at bounding box center [227, 121] width 53 height 14
type input "15"
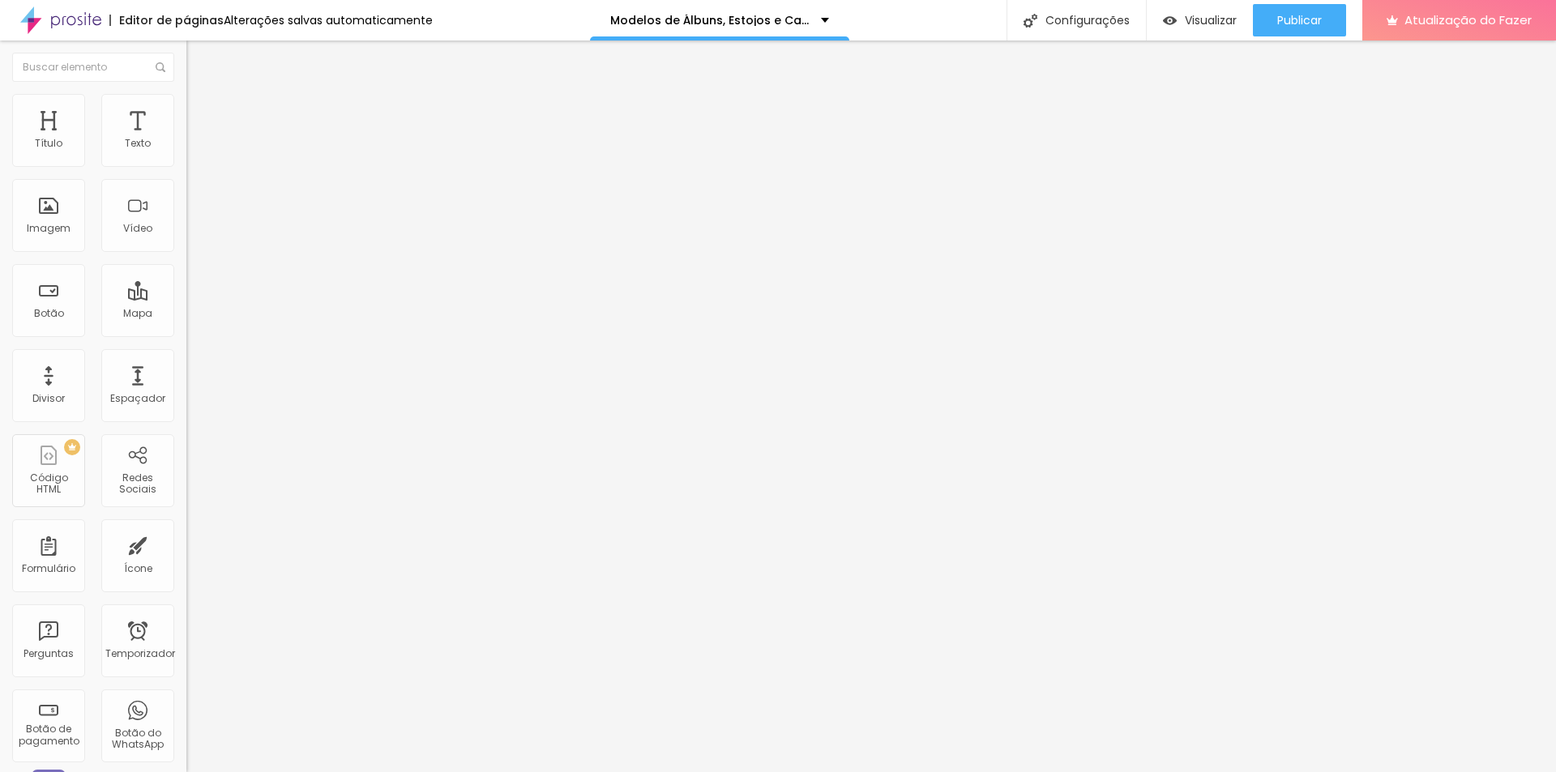
type input "15"
type input "10"
type input "5"
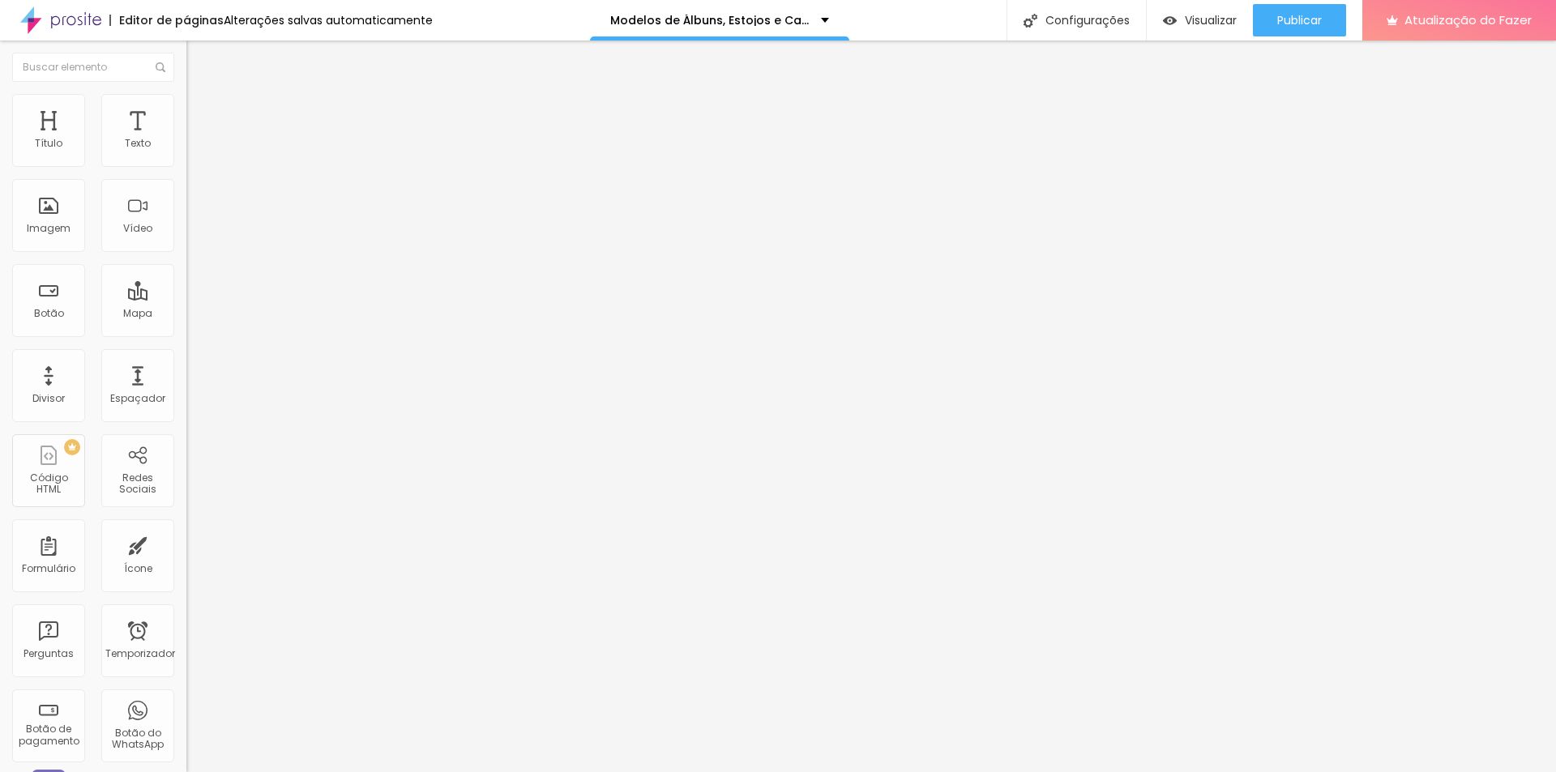
type input "0"
type input "5"
type input "30"
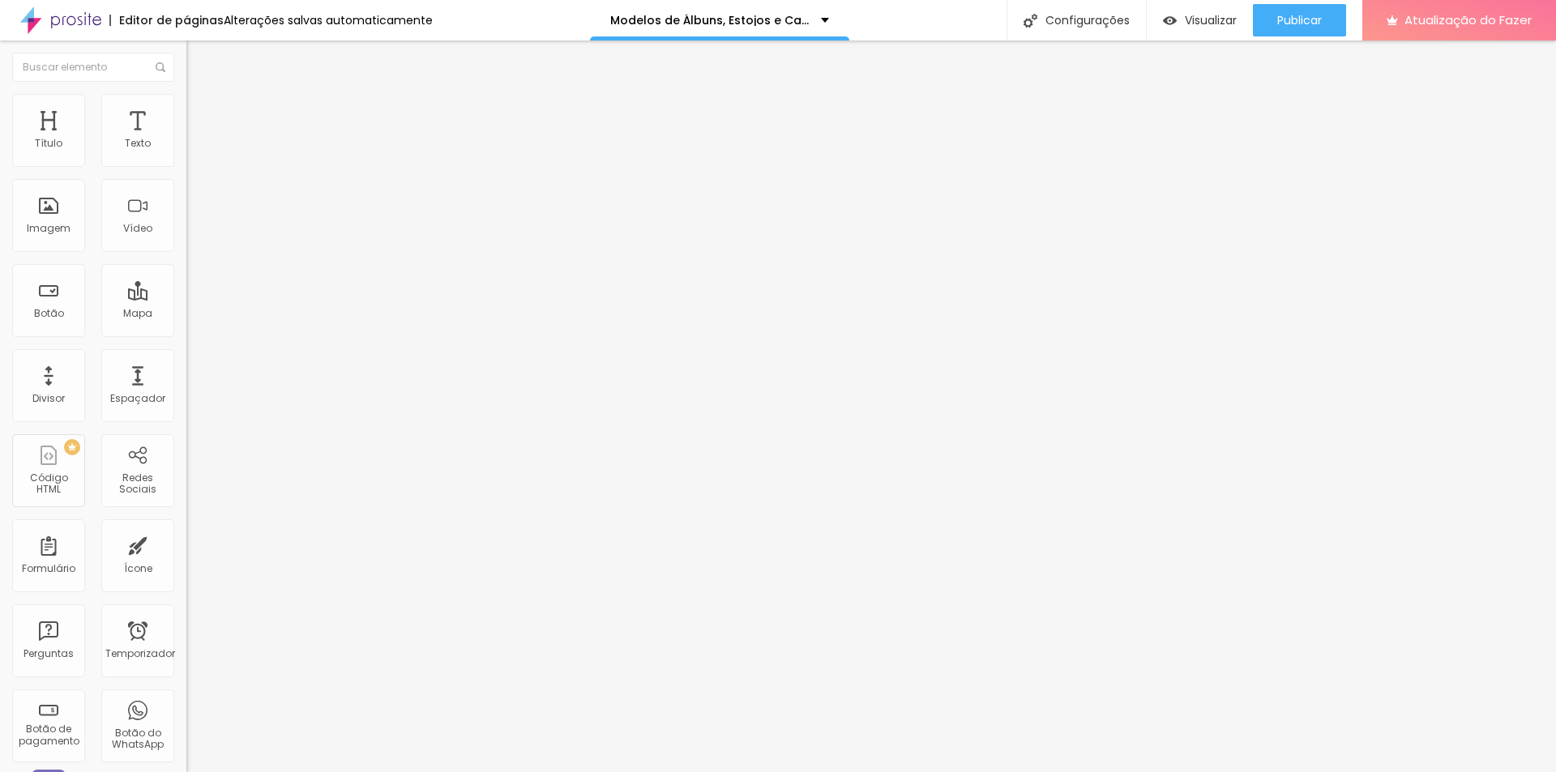
type input "30"
drag, startPoint x: 100, startPoint y: 158, endPoint x: 199, endPoint y: 169, distance: 99.4
type input "30"
click at [199, 314] on input "range" at bounding box center [238, 320] width 105 height 13
type input "0"
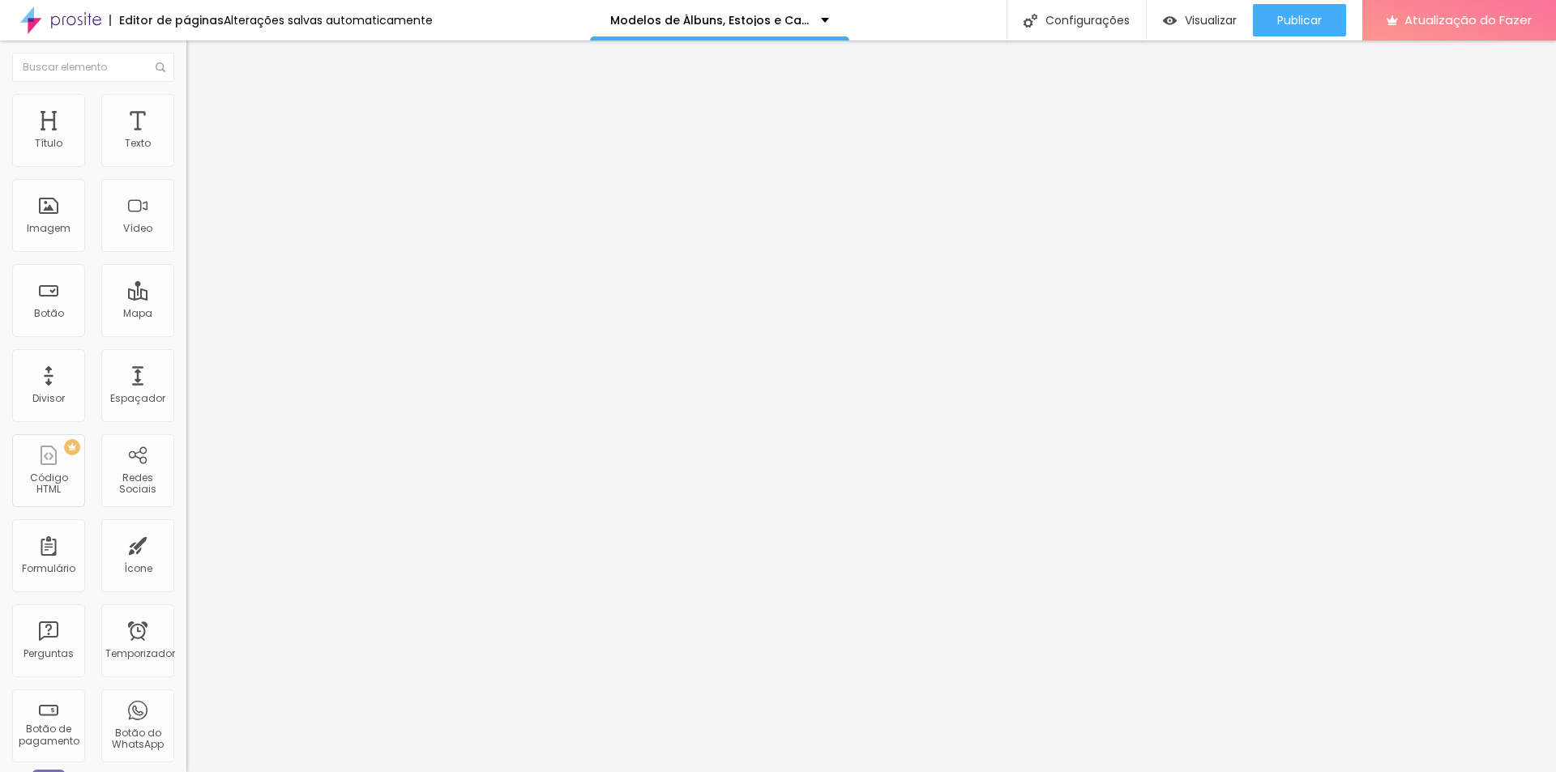
type input "0"
drag, startPoint x: 36, startPoint y: 190, endPoint x: 137, endPoint y: 212, distance: 103.6
type input "0"
click at [186, 544] on input "range" at bounding box center [238, 550] width 105 height 13
click at [196, 139] on font "Trocar imagem" at bounding box center [235, 133] width 79 height 14
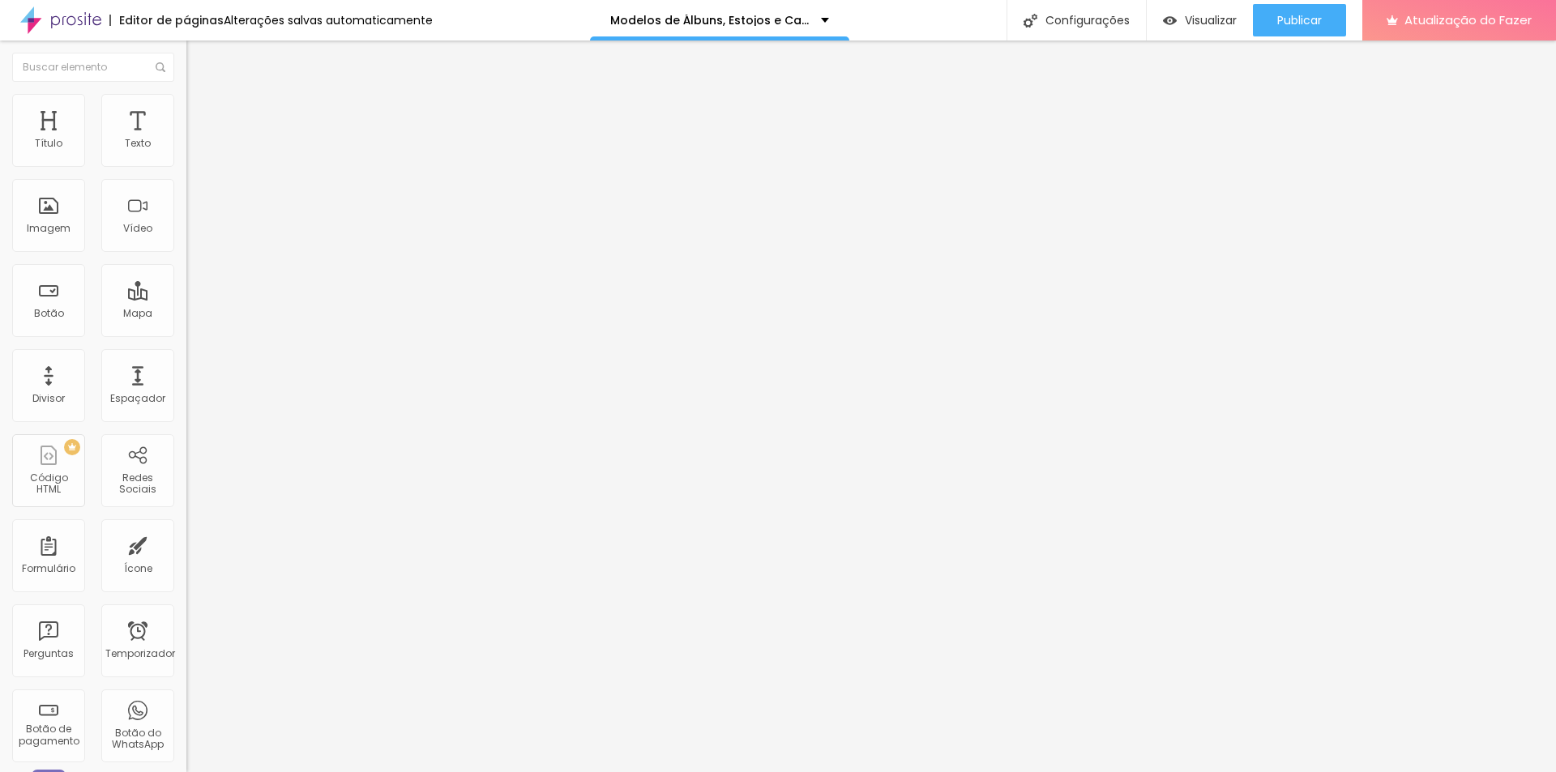
click at [201, 112] on font "Estilo" at bounding box center [213, 105] width 25 height 14
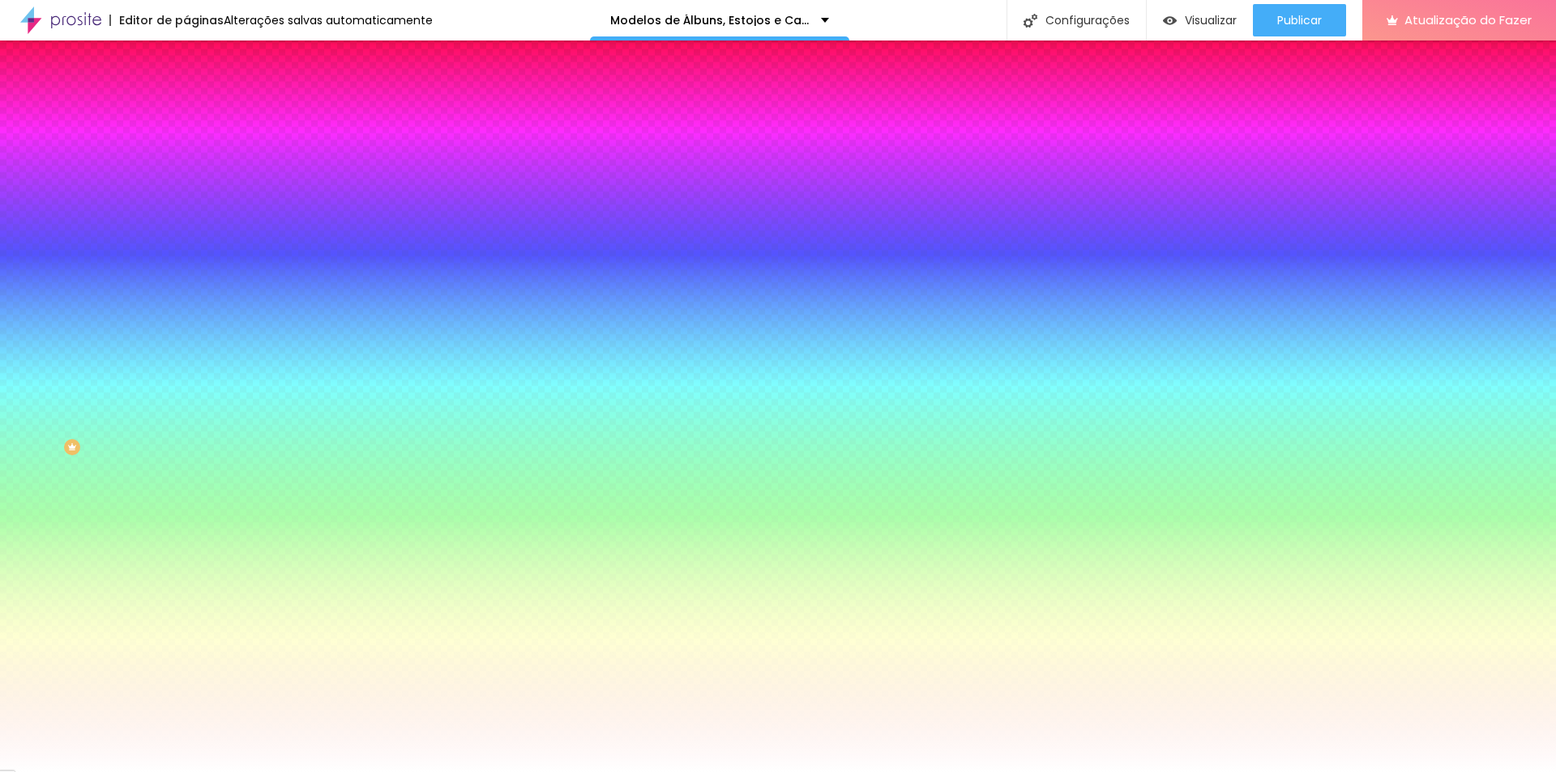
click at [196, 149] on font "Trocar imagem" at bounding box center [235, 142] width 79 height 14
